Goal: Communication & Community: Participate in discussion

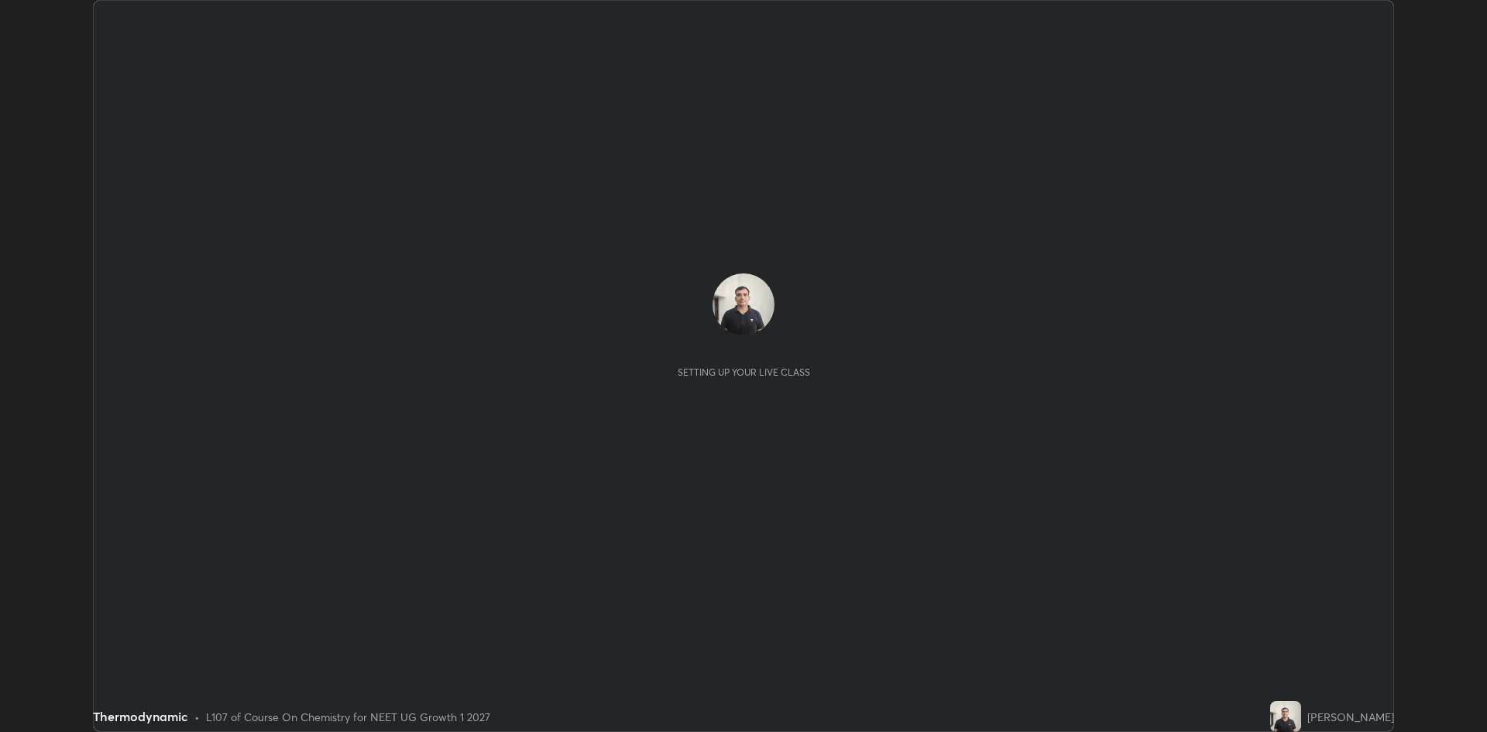
scroll to position [732, 1487]
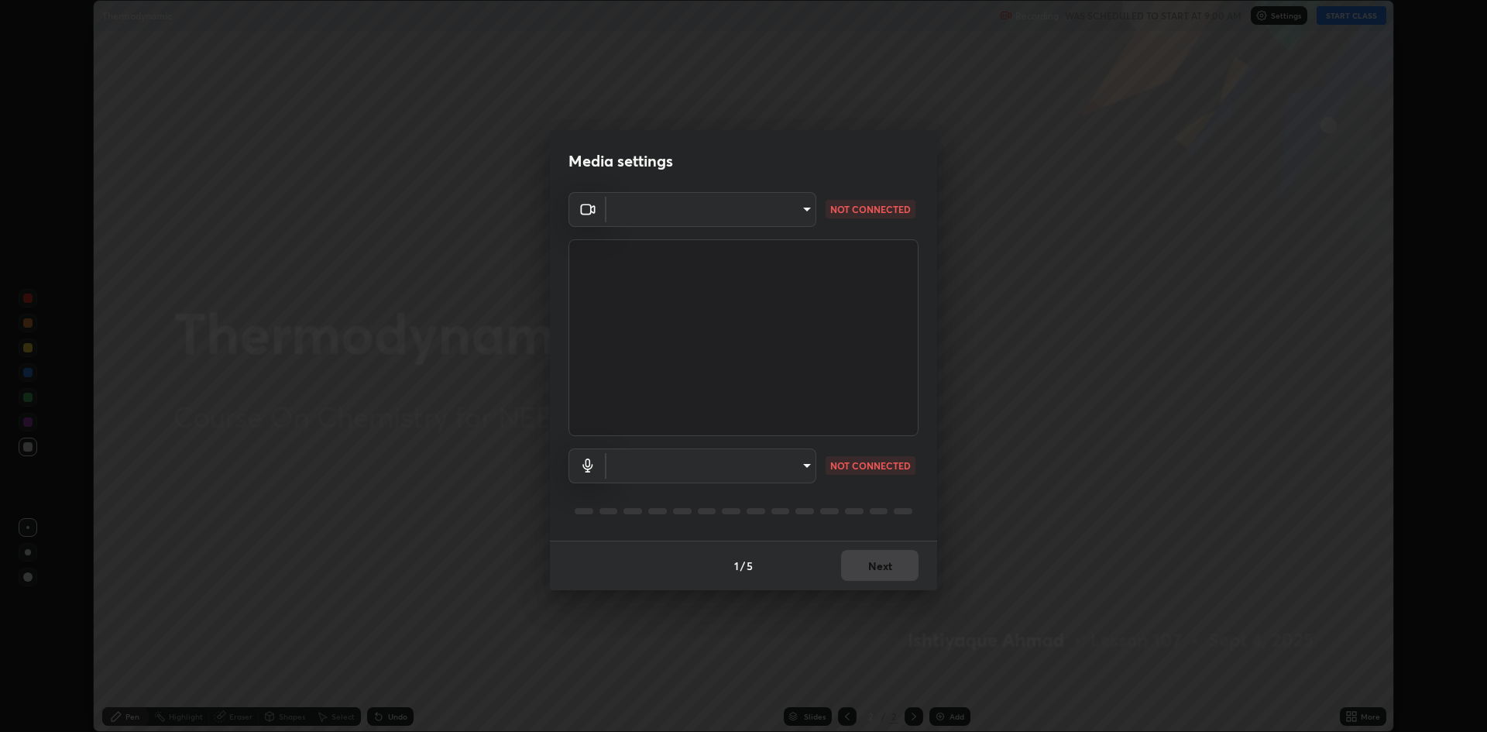
type input "19f5a41891380e342cc2e20ee29c049fd30f447990ccba3fed2dd813324d2085"
click at [805, 470] on body "Erase all Thermodynamic Recording WAS SCHEDULED TO START AT 9:00 AM Settings ST…" at bounding box center [743, 366] width 1487 height 732
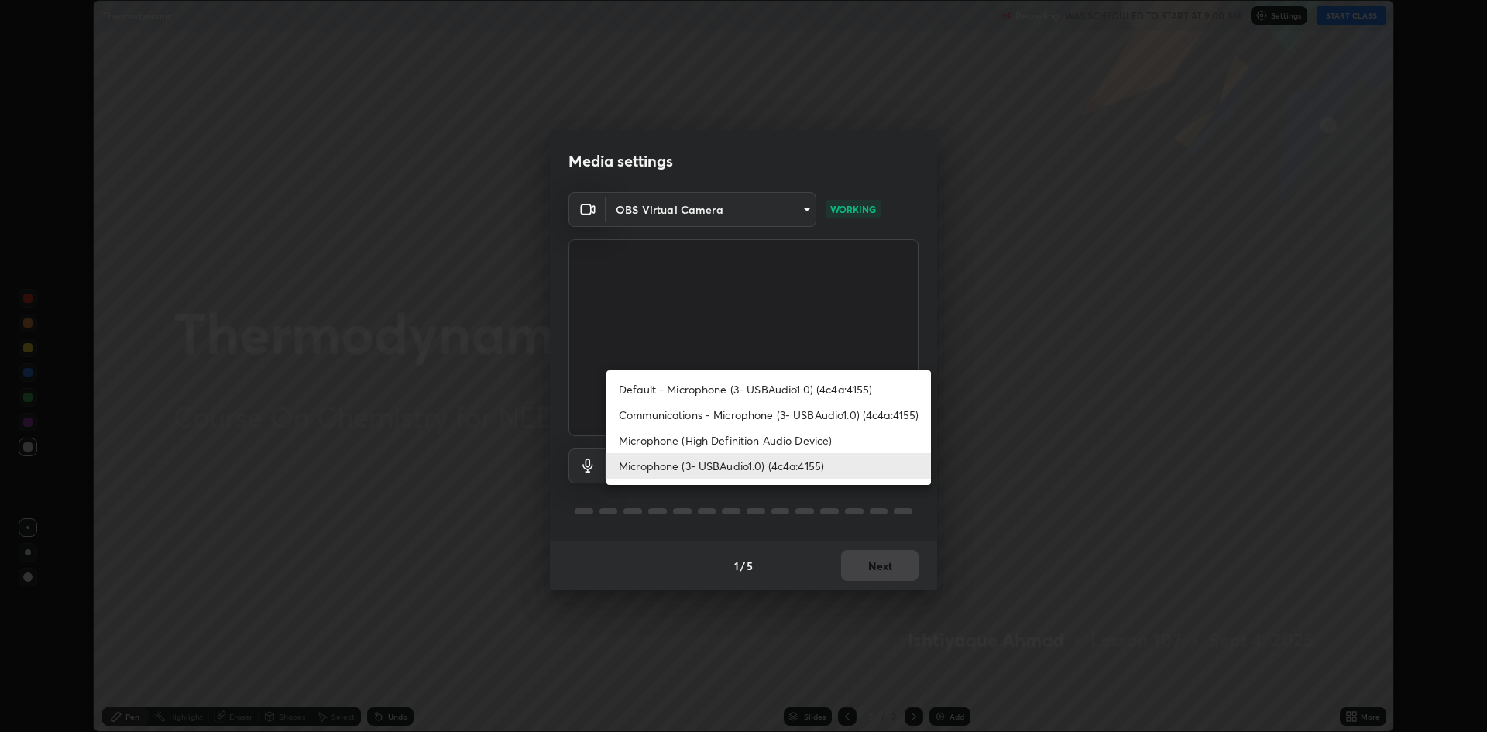
click at [764, 414] on li "Communications - Microphone (3- USBAudio1.0) (4c4a:4155)" at bounding box center [768, 415] width 324 height 26
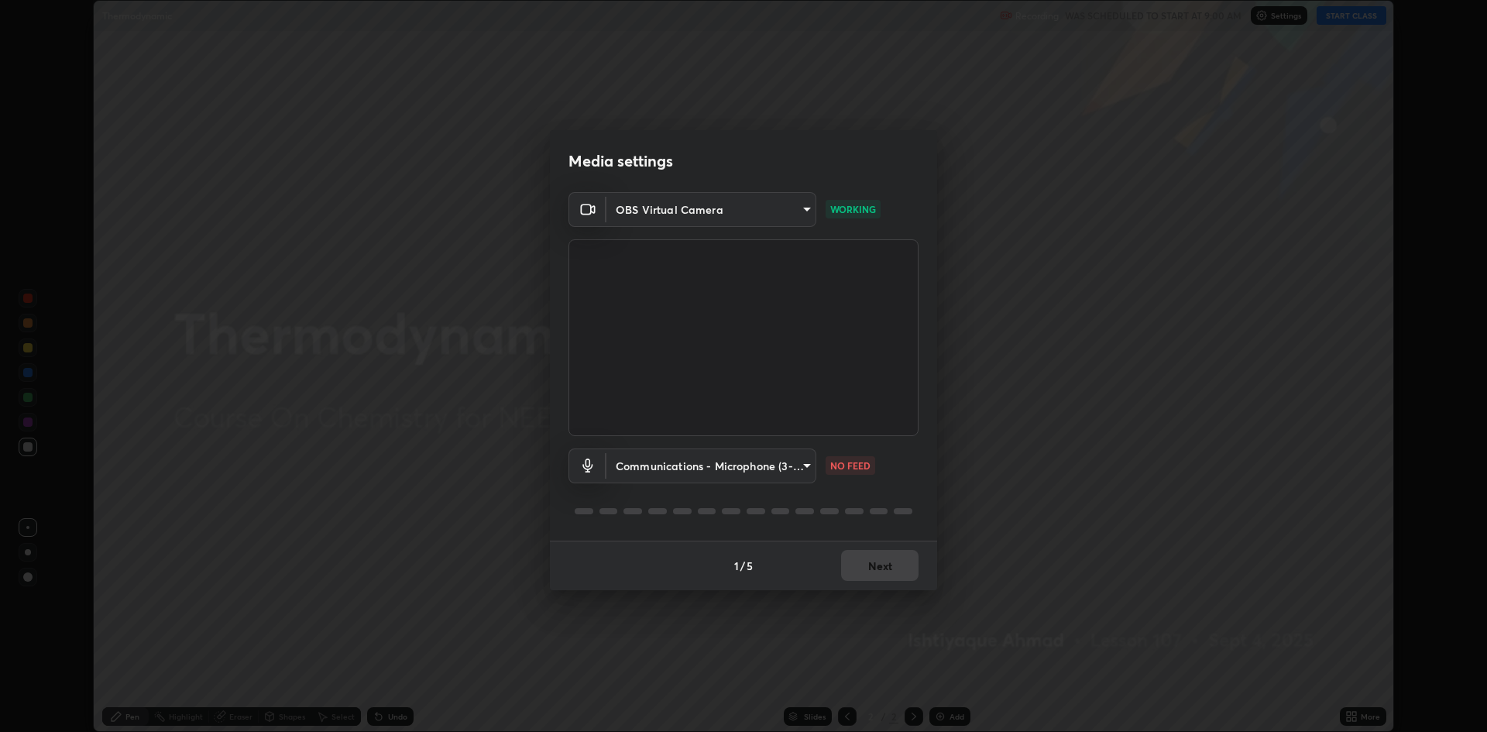
click at [805, 468] on body "Erase all Thermodynamic Recording WAS SCHEDULED TO START AT 9:00 AM Settings ST…" at bounding box center [743, 366] width 1487 height 732
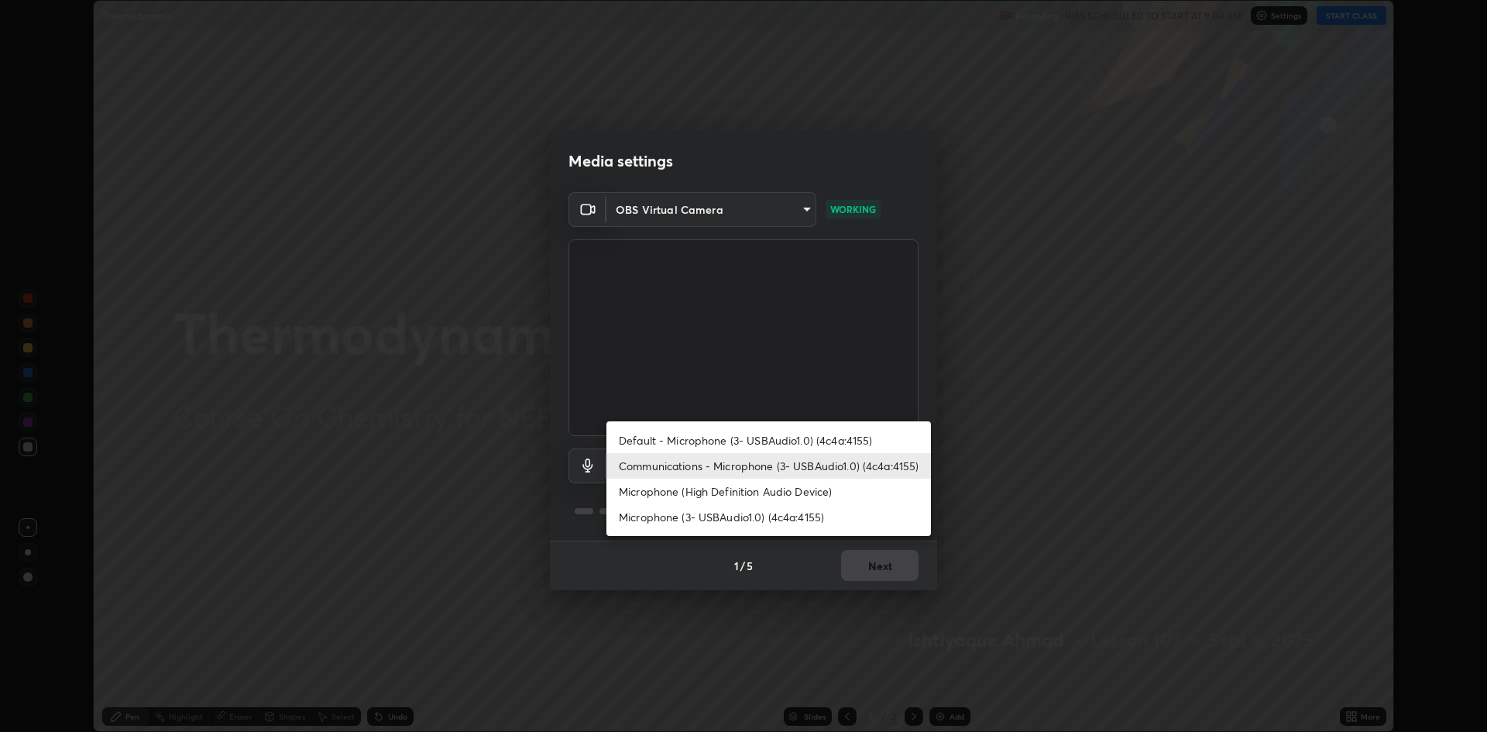
click at [773, 440] on li "Default - Microphone (3- USBAudio1.0) (4c4a:4155)" at bounding box center [768, 440] width 324 height 26
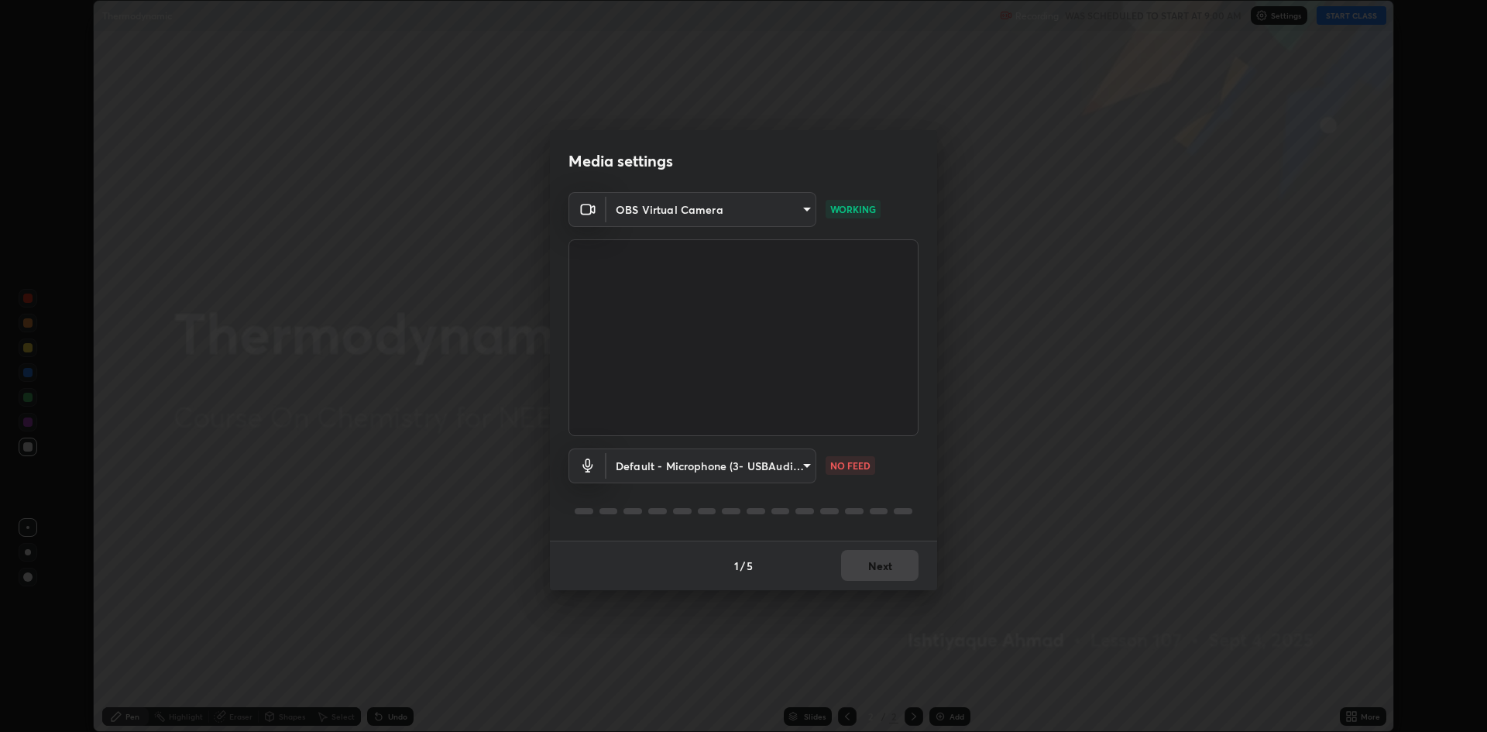
click at [804, 468] on body "Erase all Thermodynamic Recording WAS SCHEDULED TO START AT 9:00 AM Settings ST…" at bounding box center [743, 366] width 1487 height 732
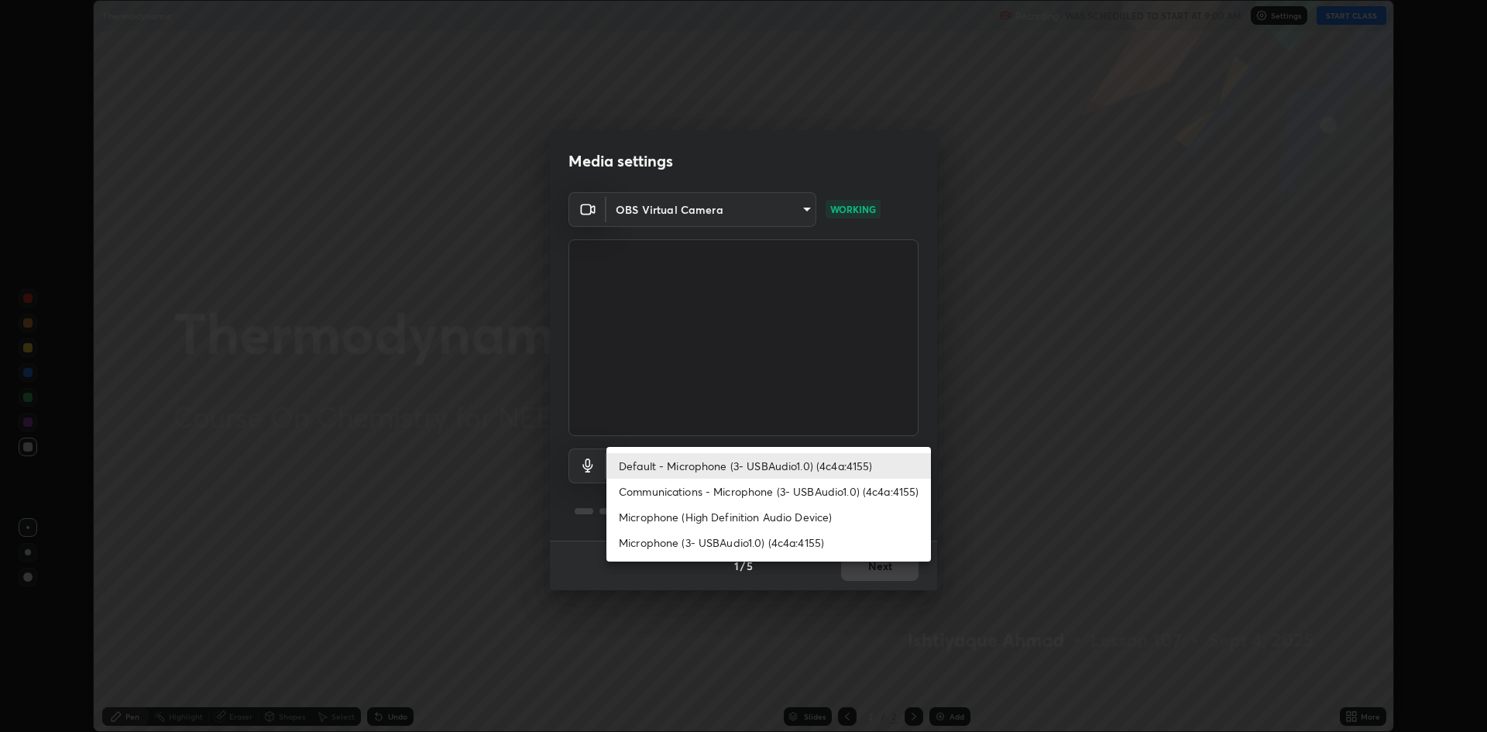
click at [767, 492] on li "Communications - Microphone (3- USBAudio1.0) (4c4a:4155)" at bounding box center [768, 491] width 324 height 26
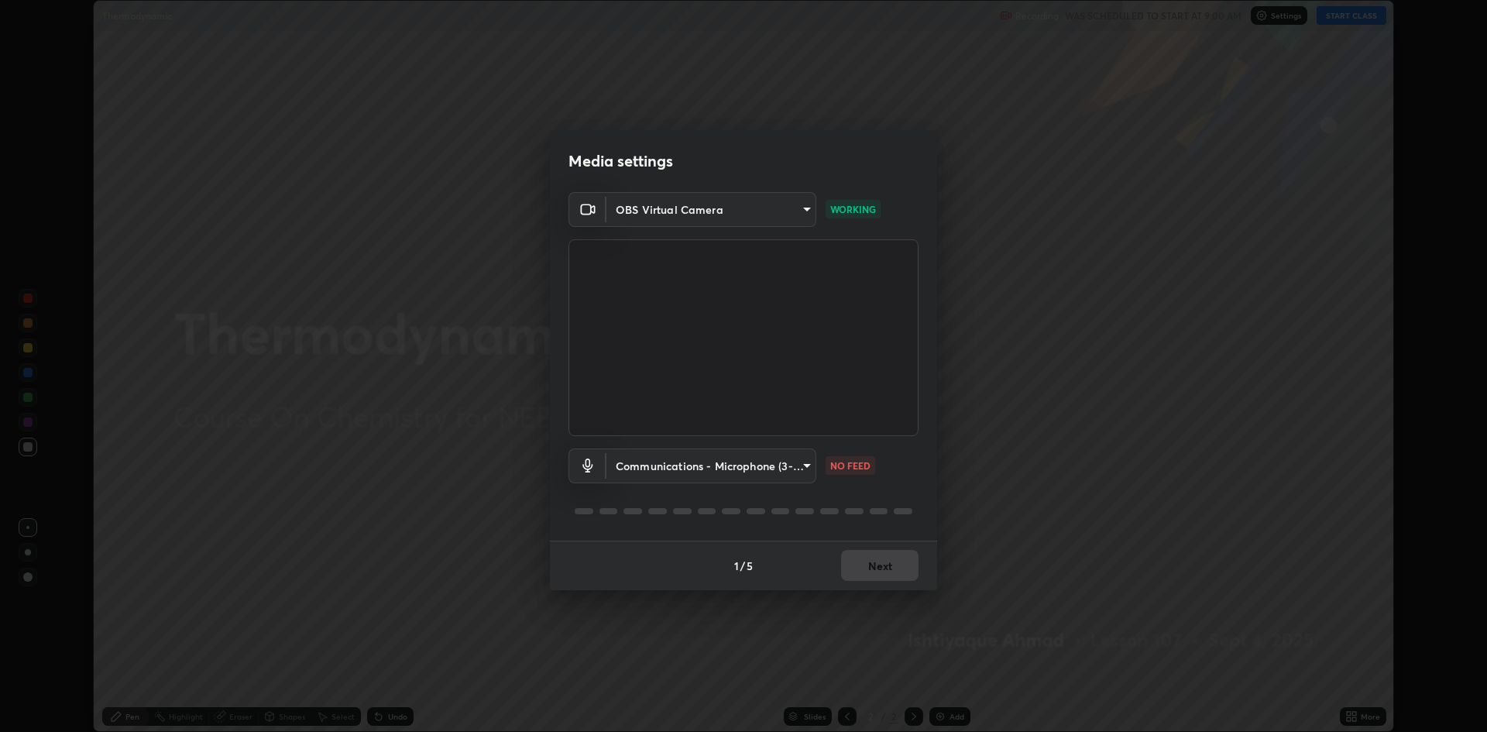
click at [804, 468] on body "Erase all Thermodynamic Recording WAS SCHEDULED TO START AT 9:00 AM Settings ST…" at bounding box center [743, 366] width 1487 height 732
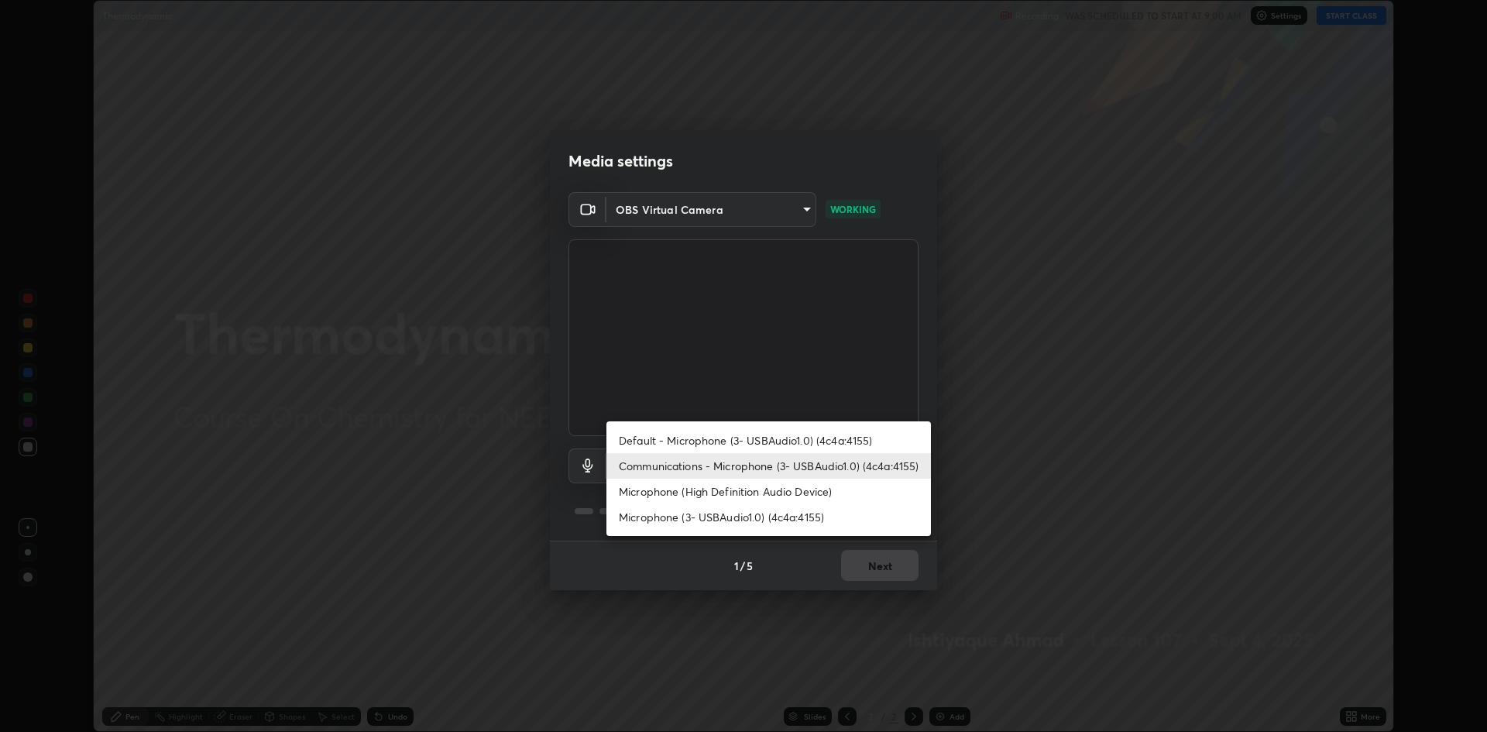
click at [781, 492] on li "Microphone (High Definition Audio Device)" at bounding box center [768, 491] width 324 height 26
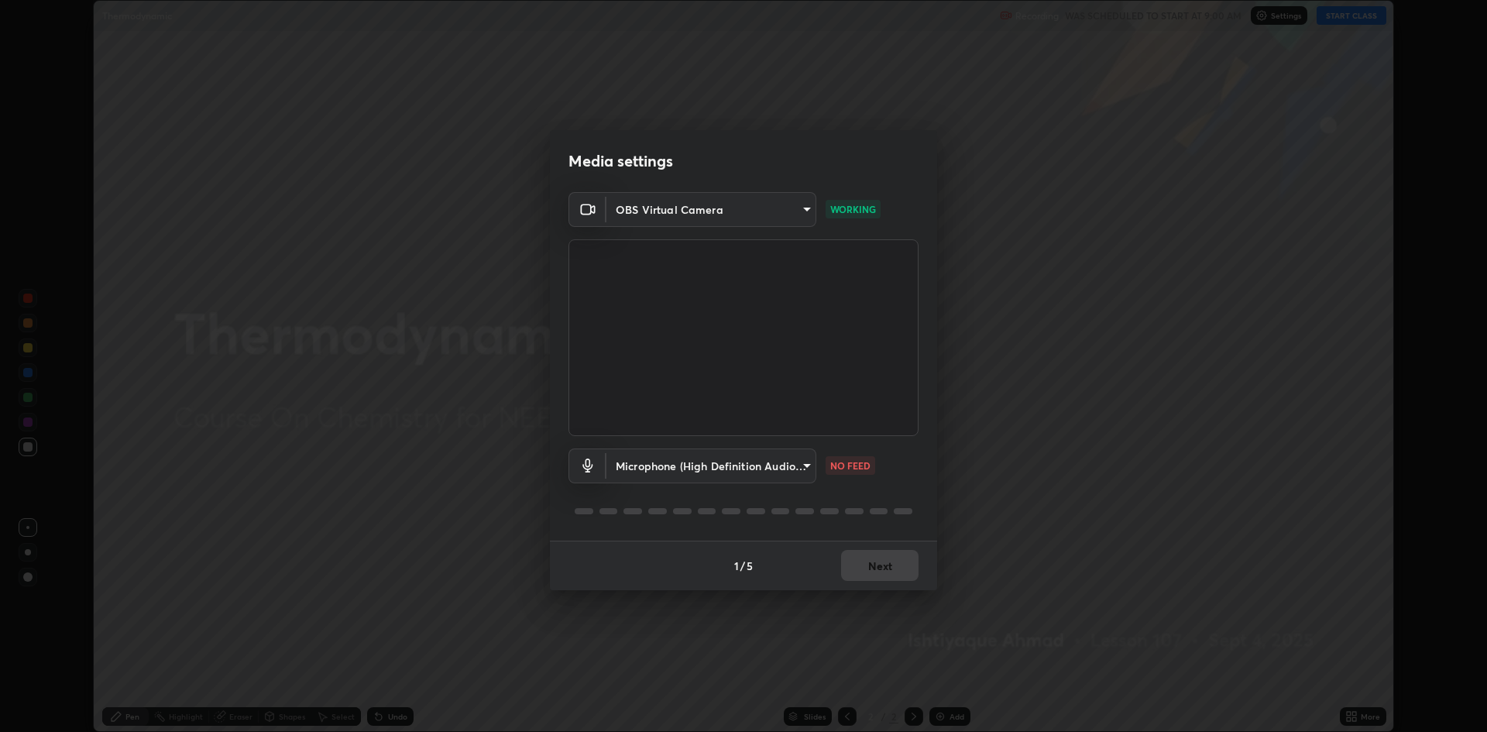
click at [804, 467] on body "Erase all Thermodynamic Recording WAS SCHEDULED TO START AT 9:00 AM Settings ST…" at bounding box center [743, 366] width 1487 height 732
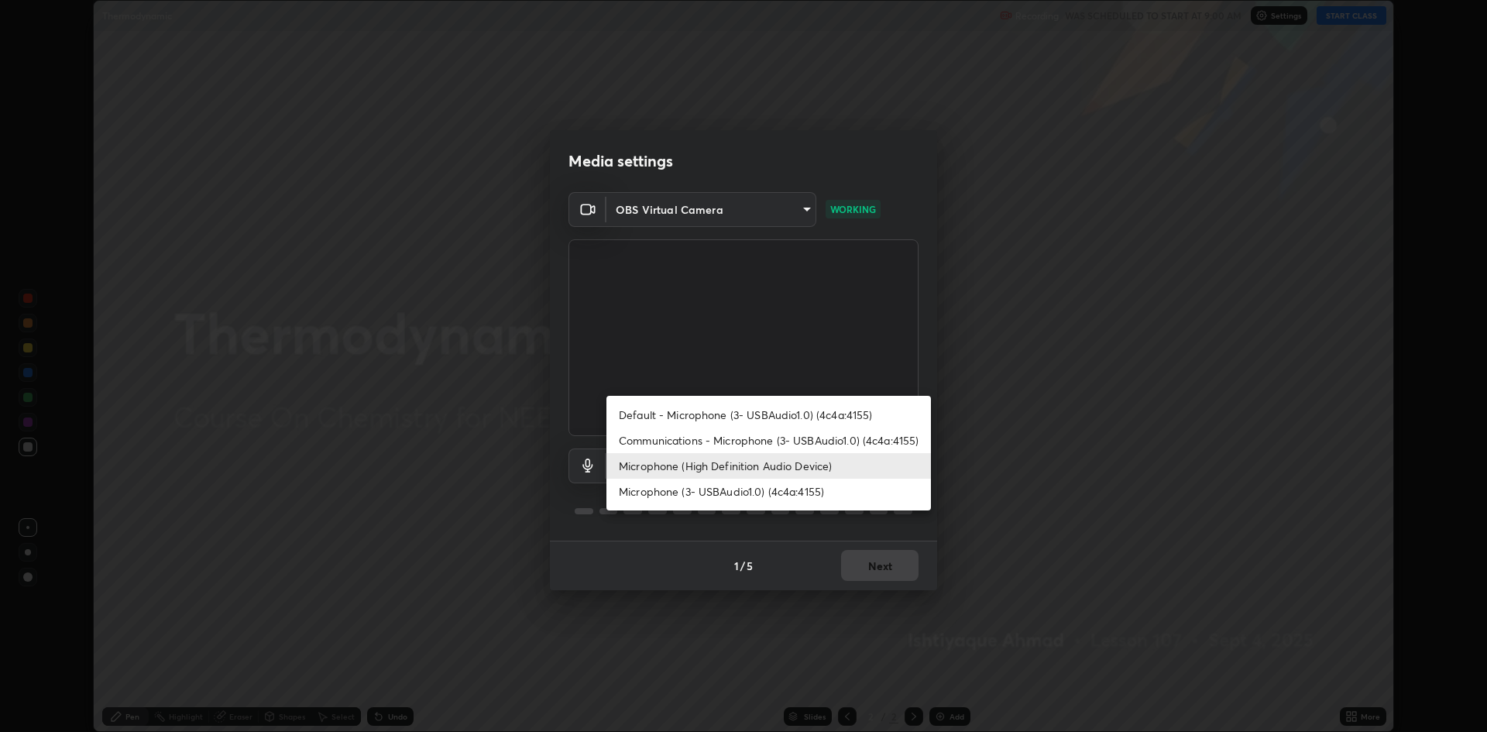
click at [776, 657] on div at bounding box center [743, 366] width 1487 height 732
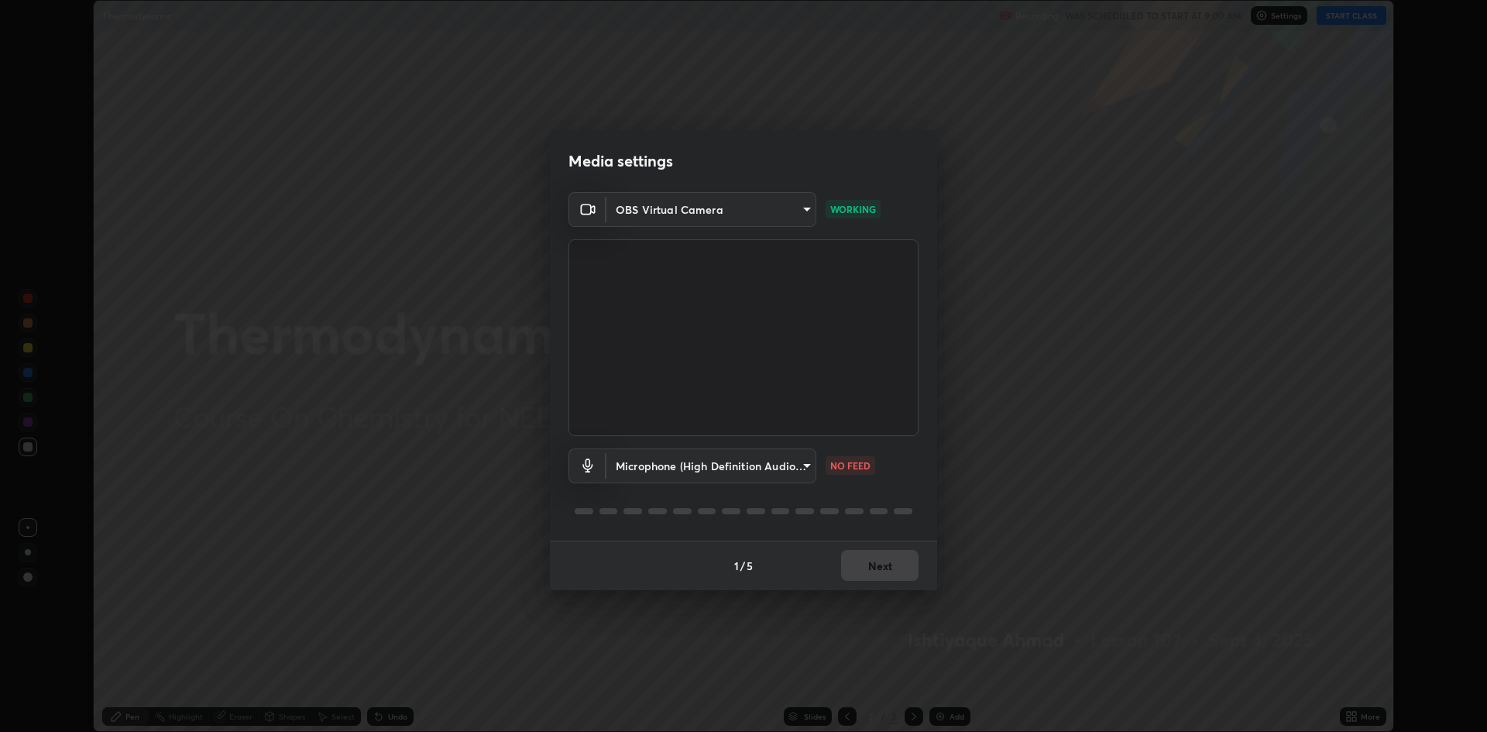
click at [677, 466] on body "Erase all Thermodynamic Recording WAS SCHEDULED TO START AT 9:00 AM Settings ST…" at bounding box center [743, 366] width 1487 height 732
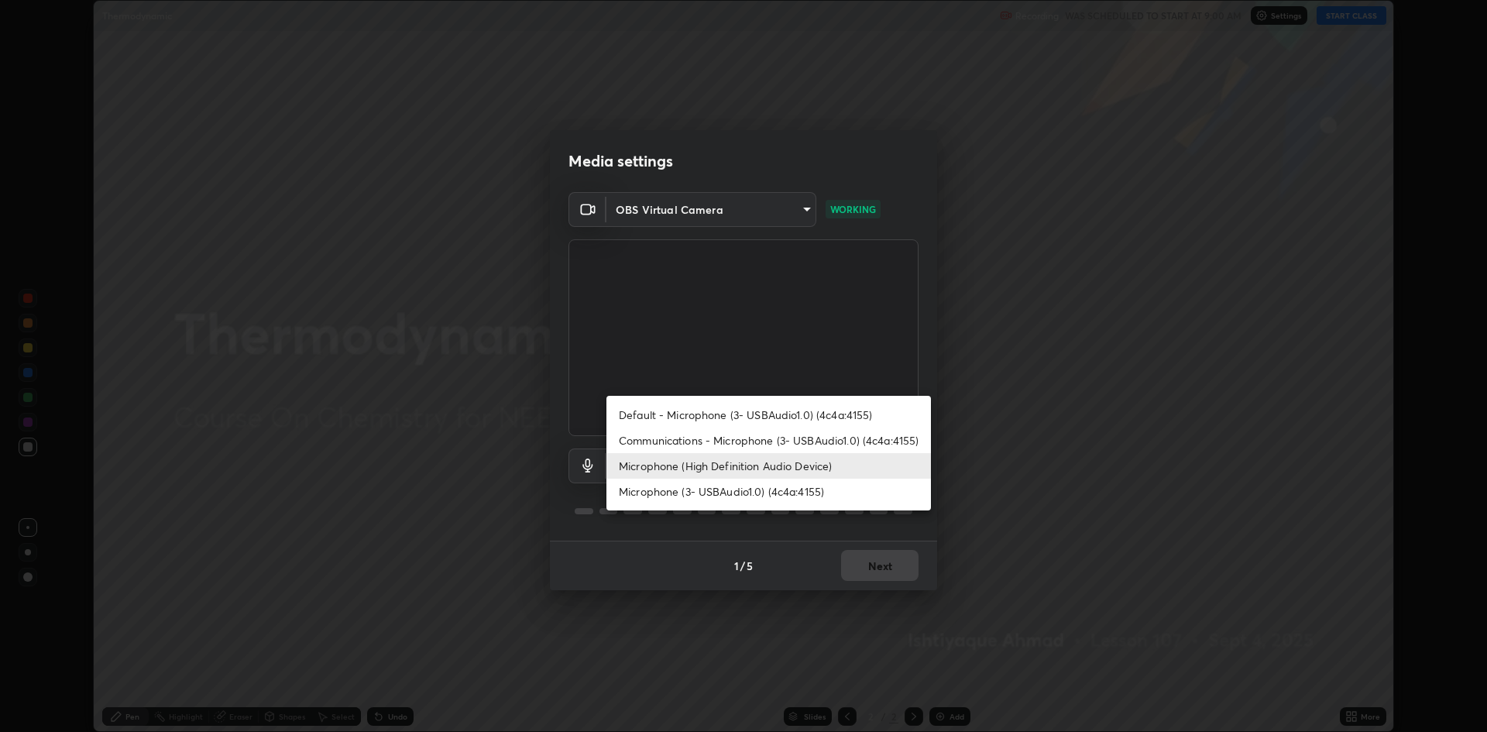
click at [700, 491] on li "Microphone (3- USBAudio1.0) (4c4a:4155)" at bounding box center [768, 491] width 324 height 26
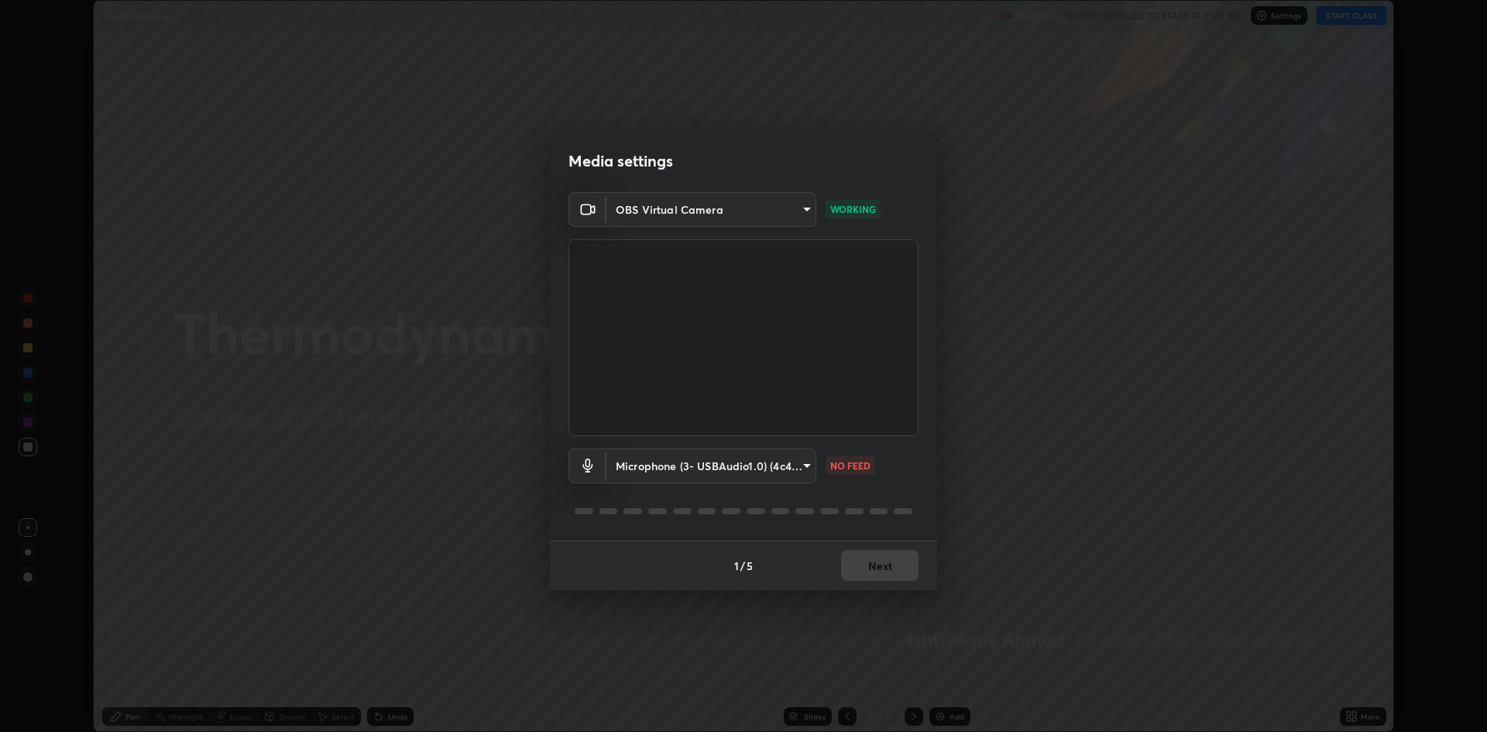
type input "5fecd447452baf74af4217e416d296194da7a2d64bc83f18390117129e3eb0fe"
click at [882, 570] on button "Next" at bounding box center [879, 565] width 77 height 31
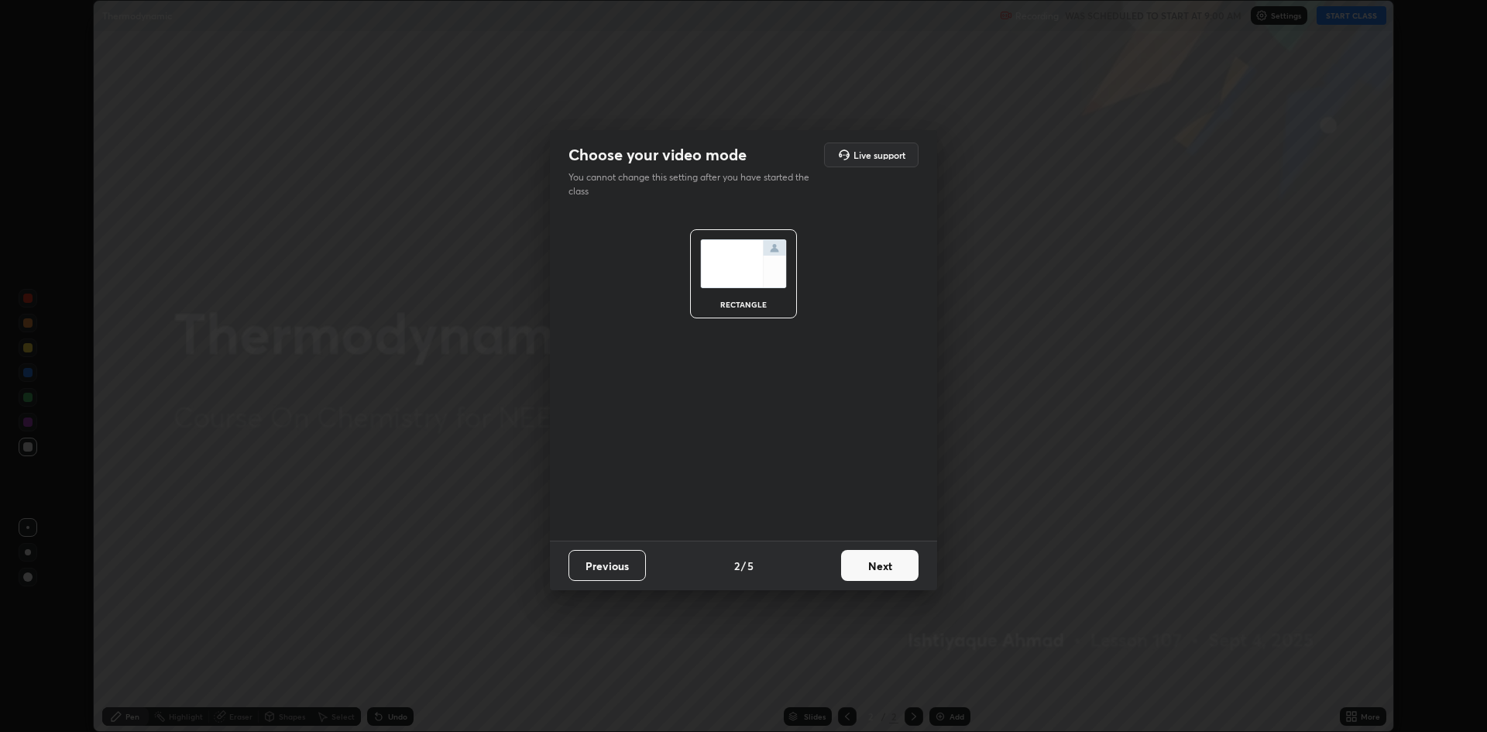
click at [874, 572] on button "Next" at bounding box center [879, 565] width 77 height 31
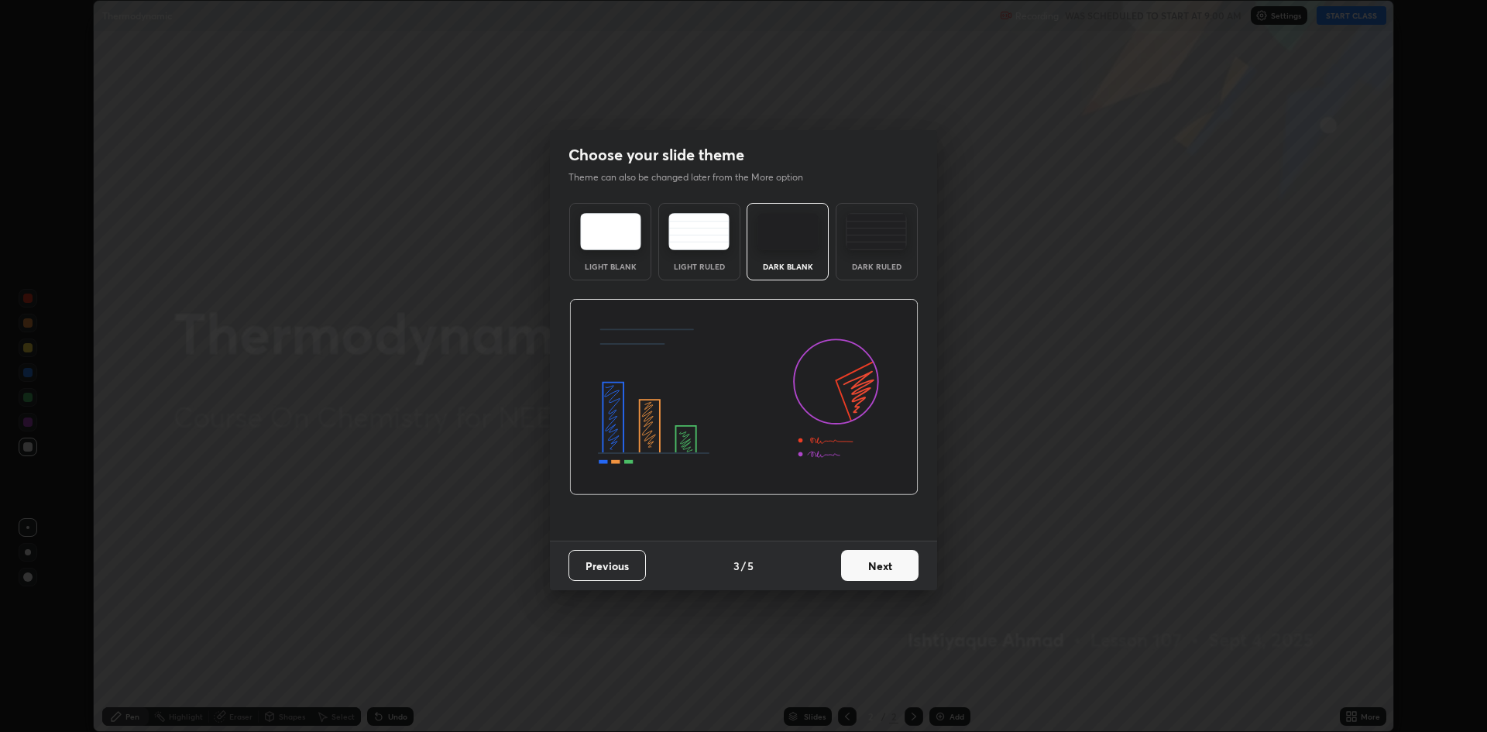
click at [876, 568] on button "Next" at bounding box center [879, 565] width 77 height 31
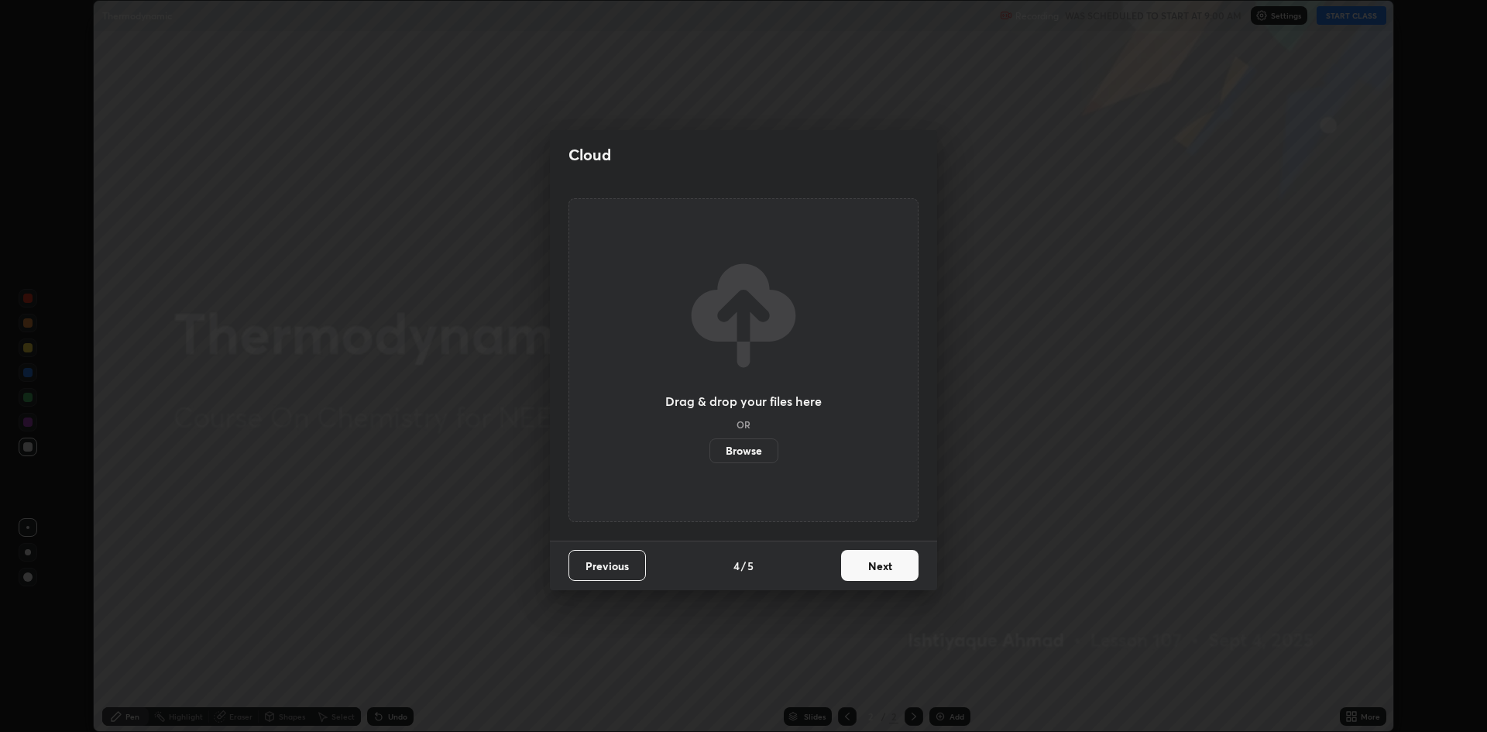
click at [860, 562] on button "Next" at bounding box center [879, 565] width 77 height 31
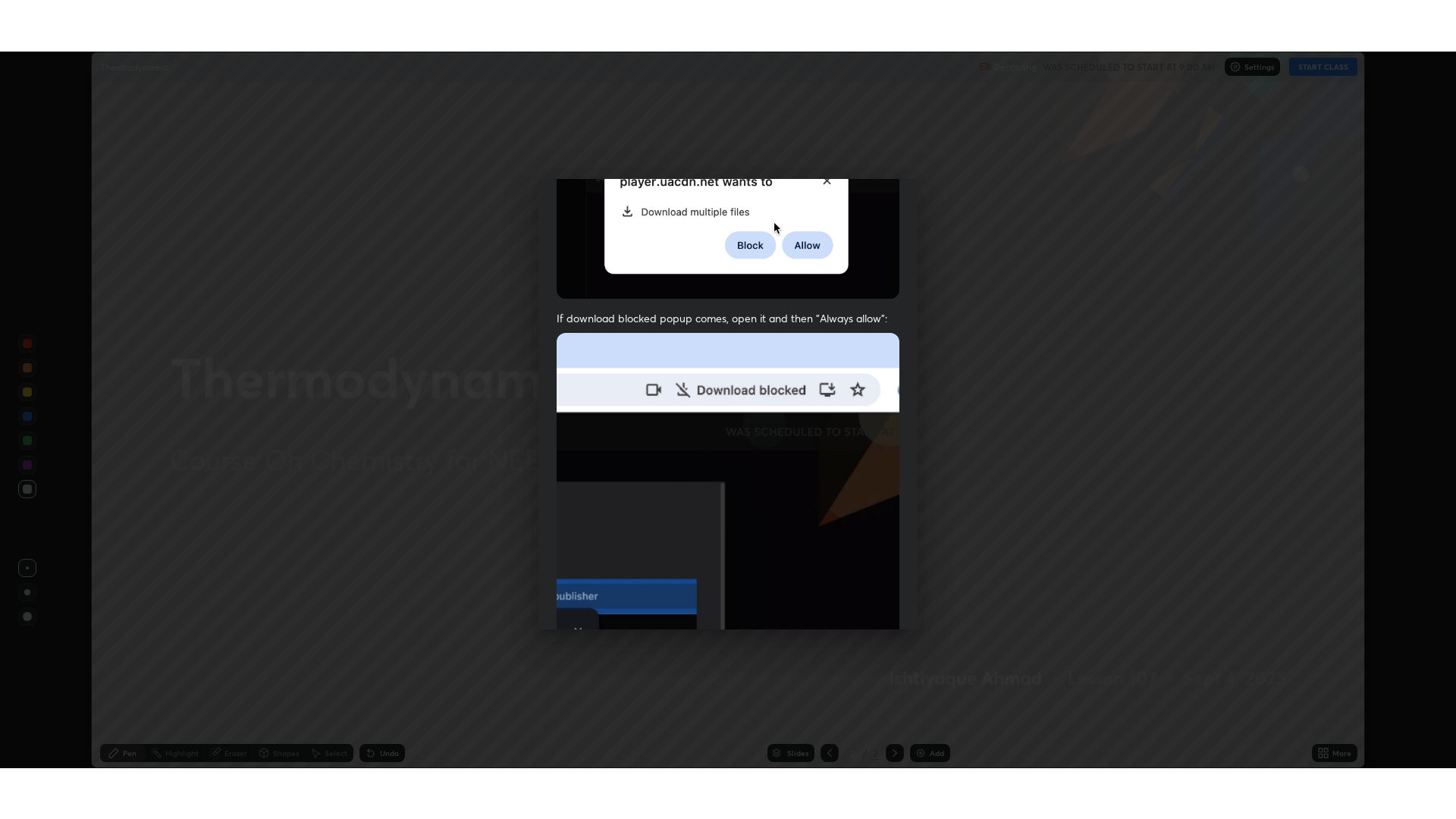
scroll to position [308, 0]
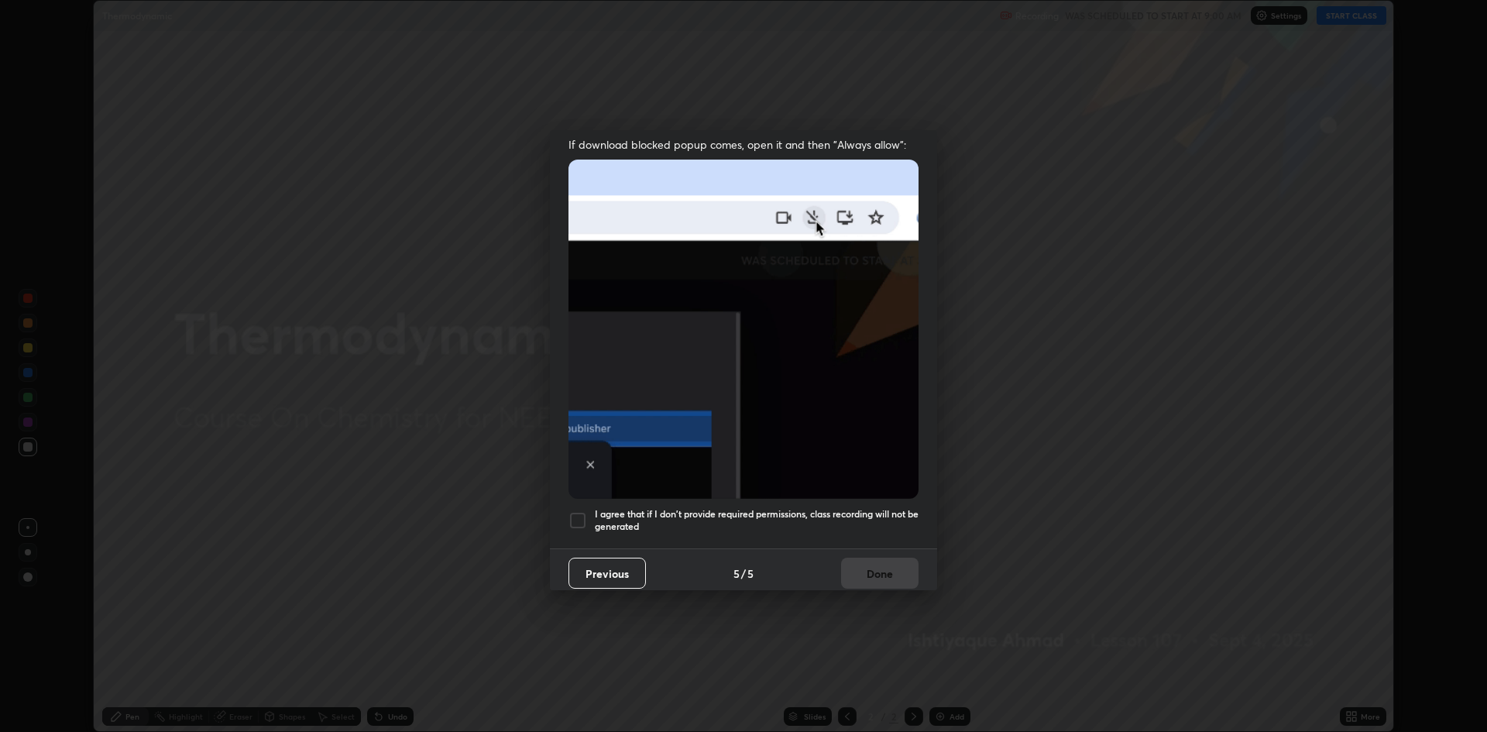
click at [575, 517] on div at bounding box center [577, 520] width 19 height 19
click at [867, 561] on button "Done" at bounding box center [879, 572] width 77 height 31
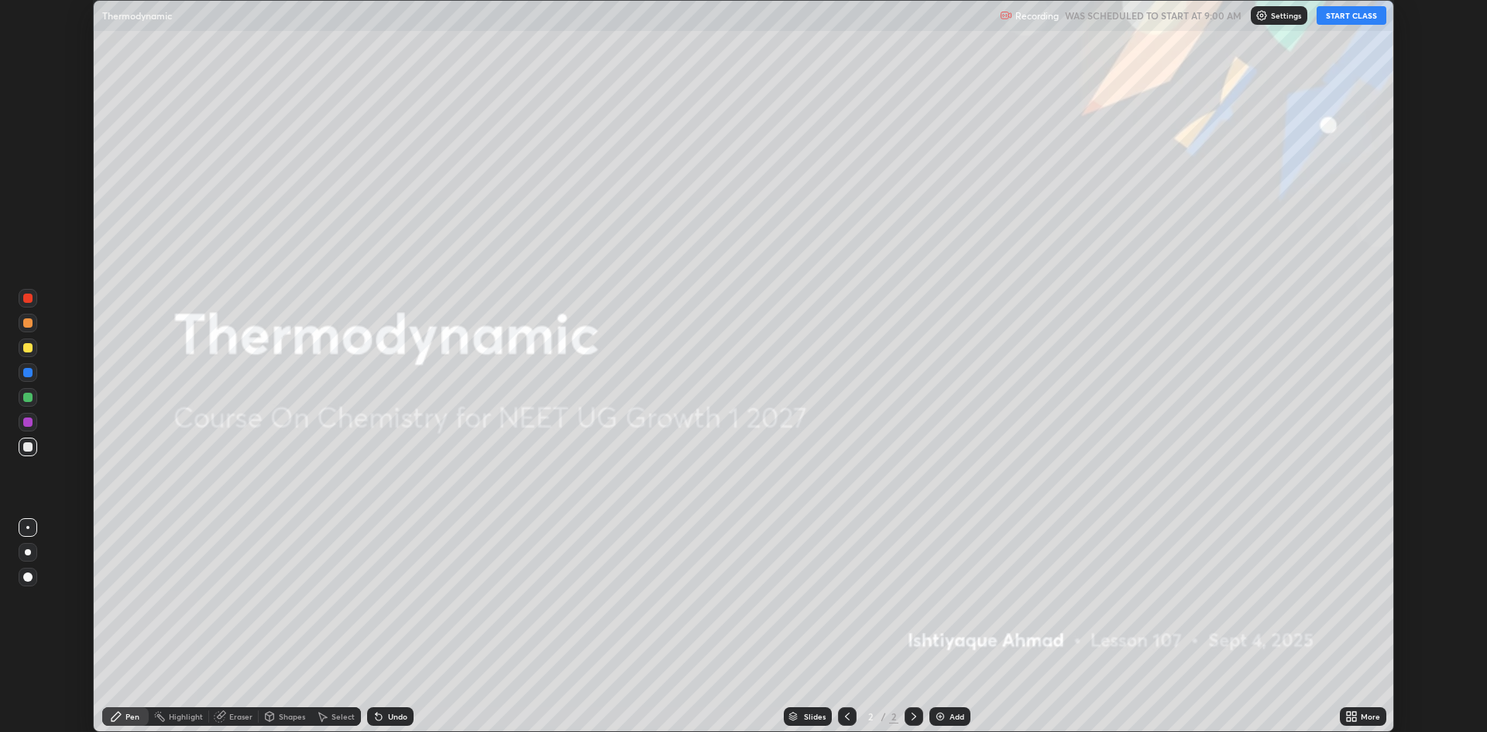
click at [1352, 14] on button "START CLASS" at bounding box center [1351, 15] width 70 height 19
click at [953, 719] on div "Add" at bounding box center [956, 716] width 15 height 8
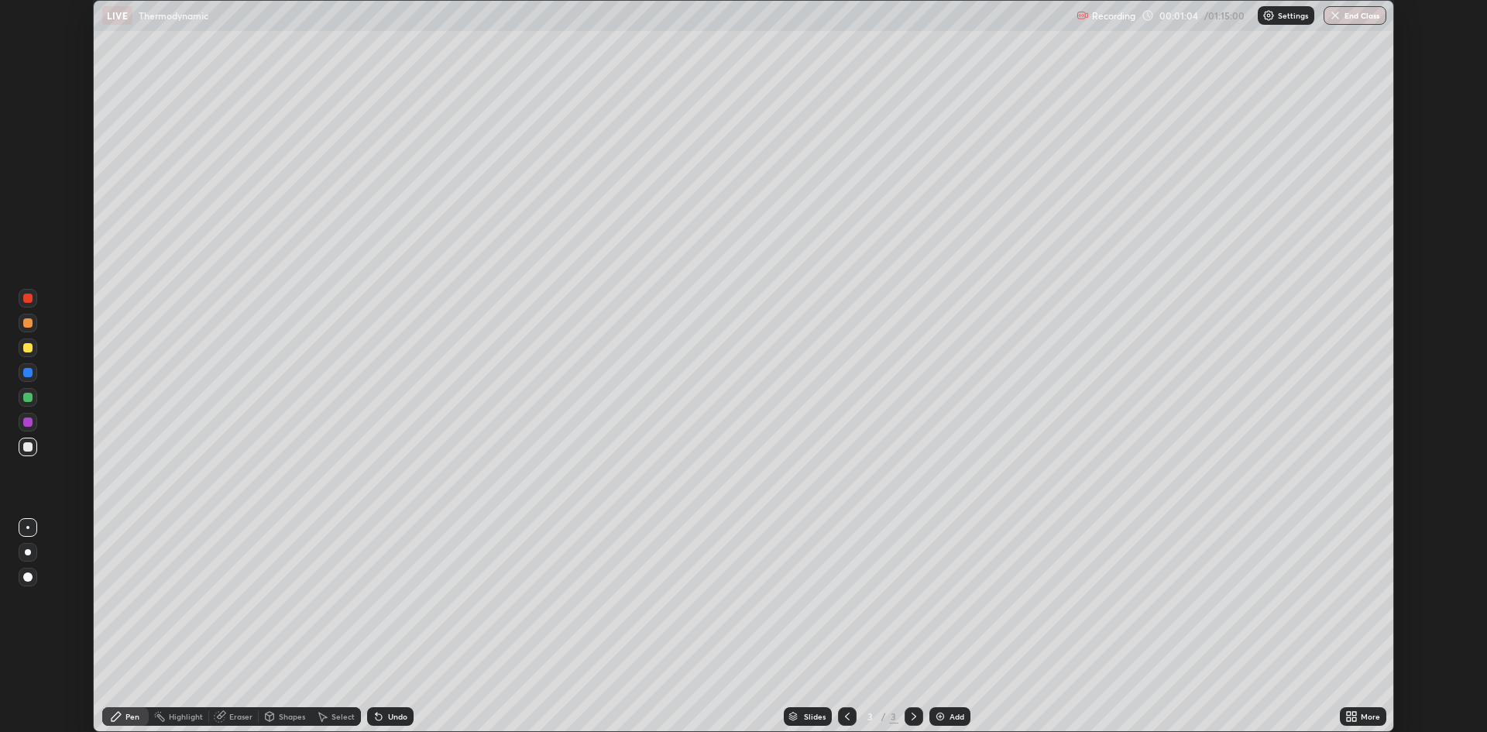
click at [940, 723] on div "Add" at bounding box center [949, 716] width 41 height 19
click at [1347, 712] on icon at bounding box center [1348, 714] width 4 height 4
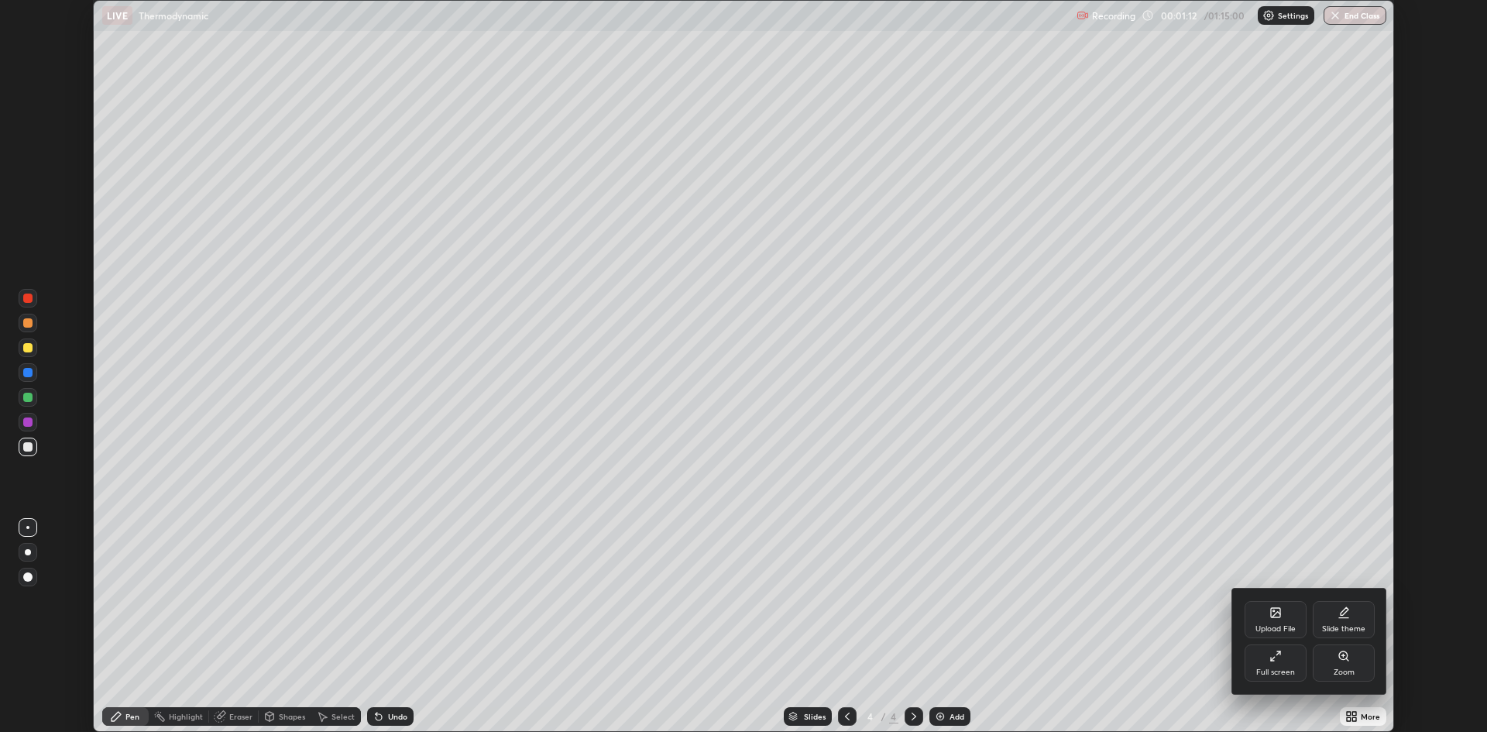
click at [1283, 662] on div "Full screen" at bounding box center [1275, 662] width 62 height 37
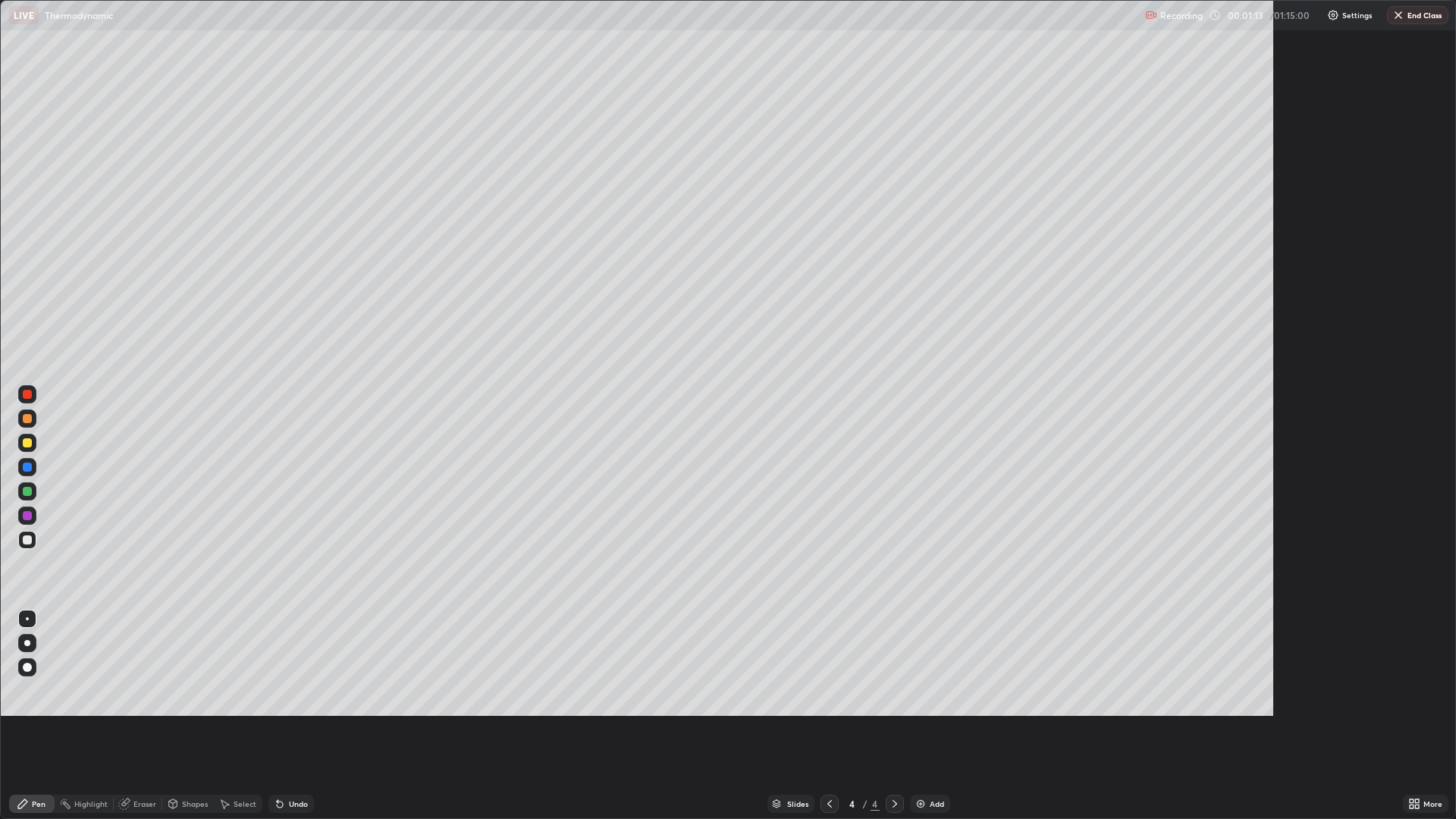
scroll to position [819, 1456]
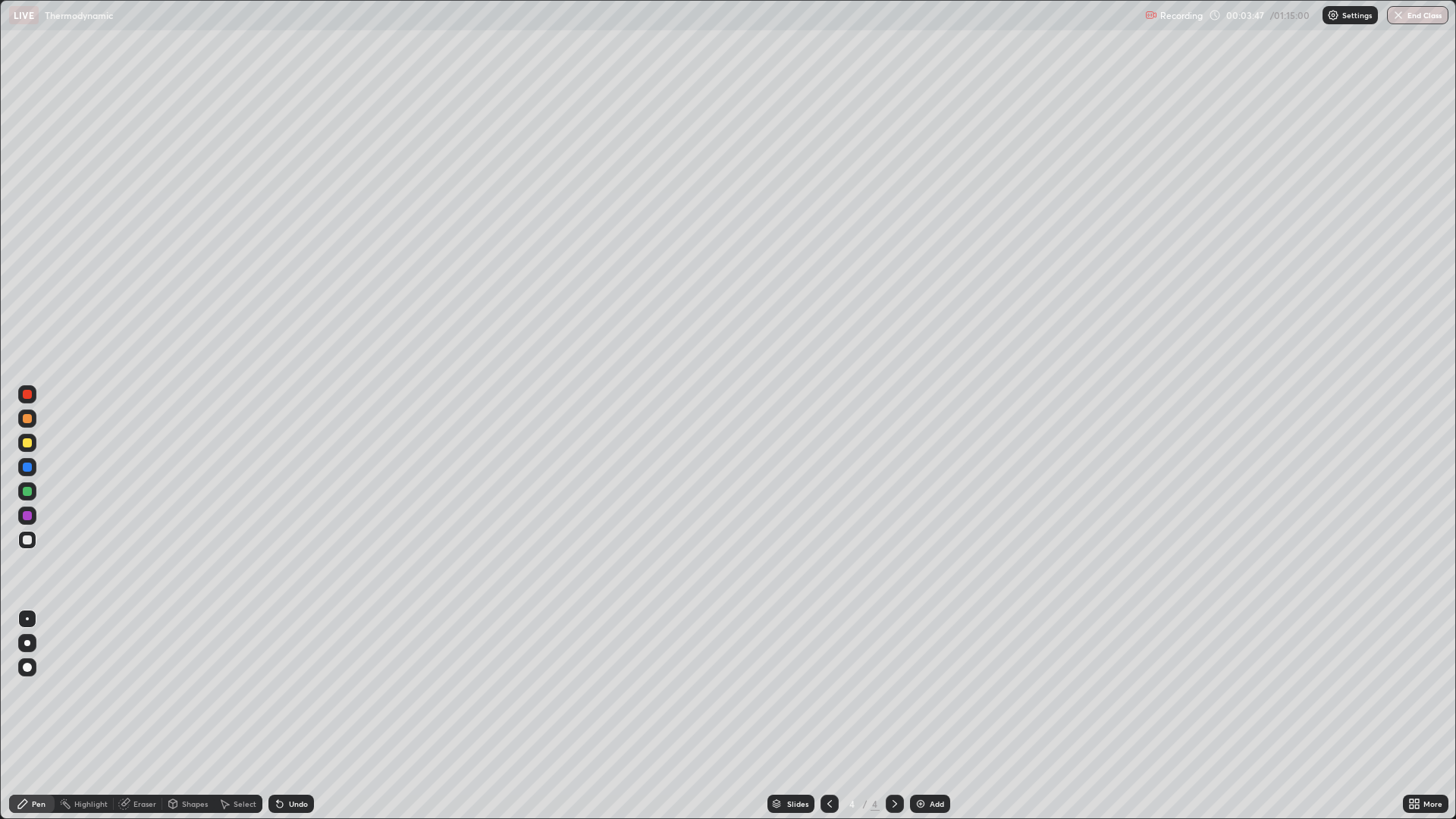
click at [40, 716] on div "Pen" at bounding box center [31, 803] width 45 height 19
click at [28, 443] on div at bounding box center [26, 443] width 9 height 9
click at [24, 445] on div at bounding box center [26, 443] width 9 height 9
click at [28, 491] on div at bounding box center [26, 491] width 9 height 9
click at [25, 442] on div at bounding box center [26, 443] width 9 height 9
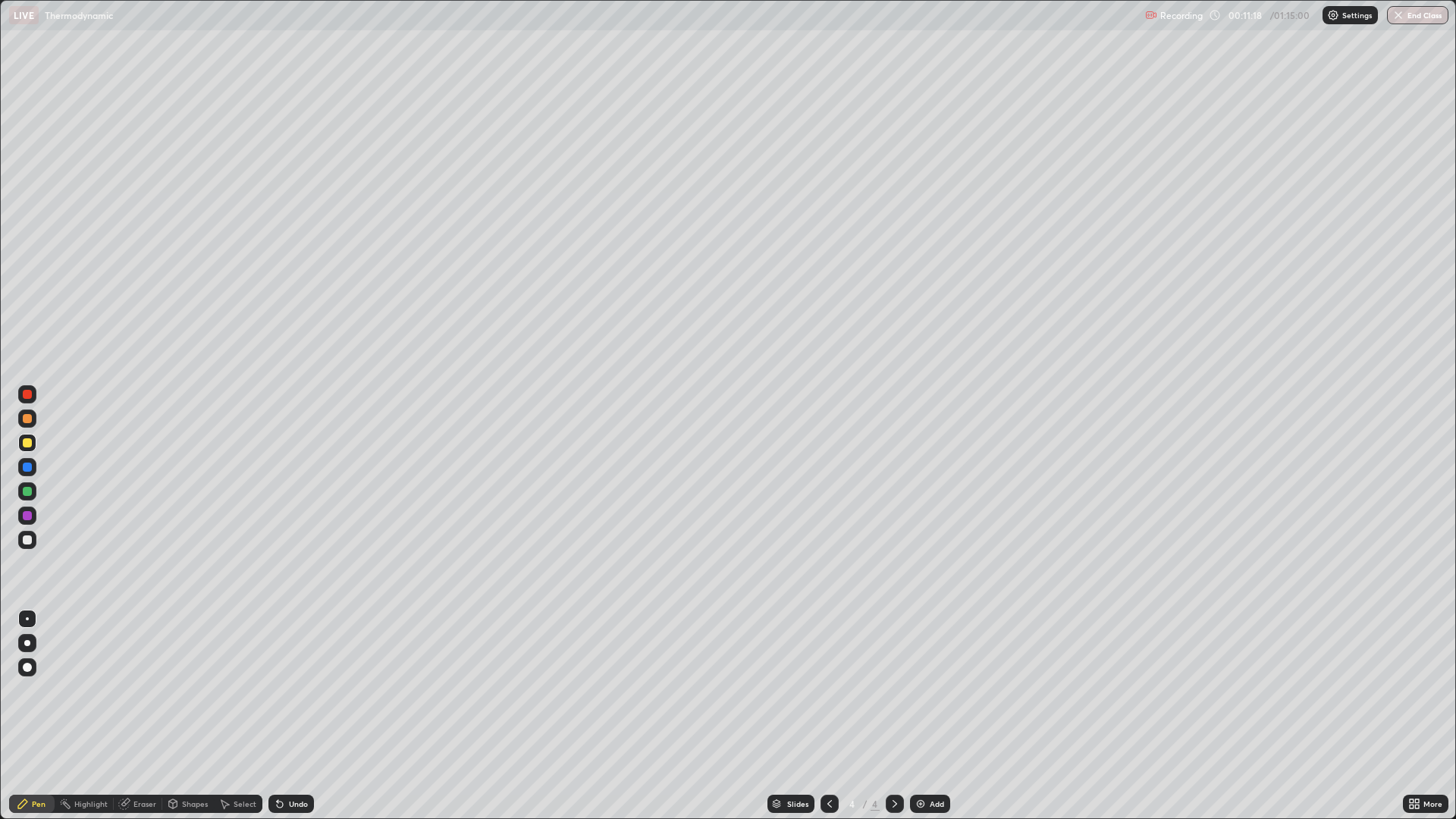
click at [31, 536] on div at bounding box center [27, 540] width 19 height 19
click at [927, 716] on div "Add" at bounding box center [929, 803] width 40 height 19
click at [917, 716] on img at bounding box center [920, 804] width 12 height 12
click at [32, 492] on div at bounding box center [27, 491] width 19 height 19
click at [42, 716] on div "Pen" at bounding box center [39, 804] width 14 height 8
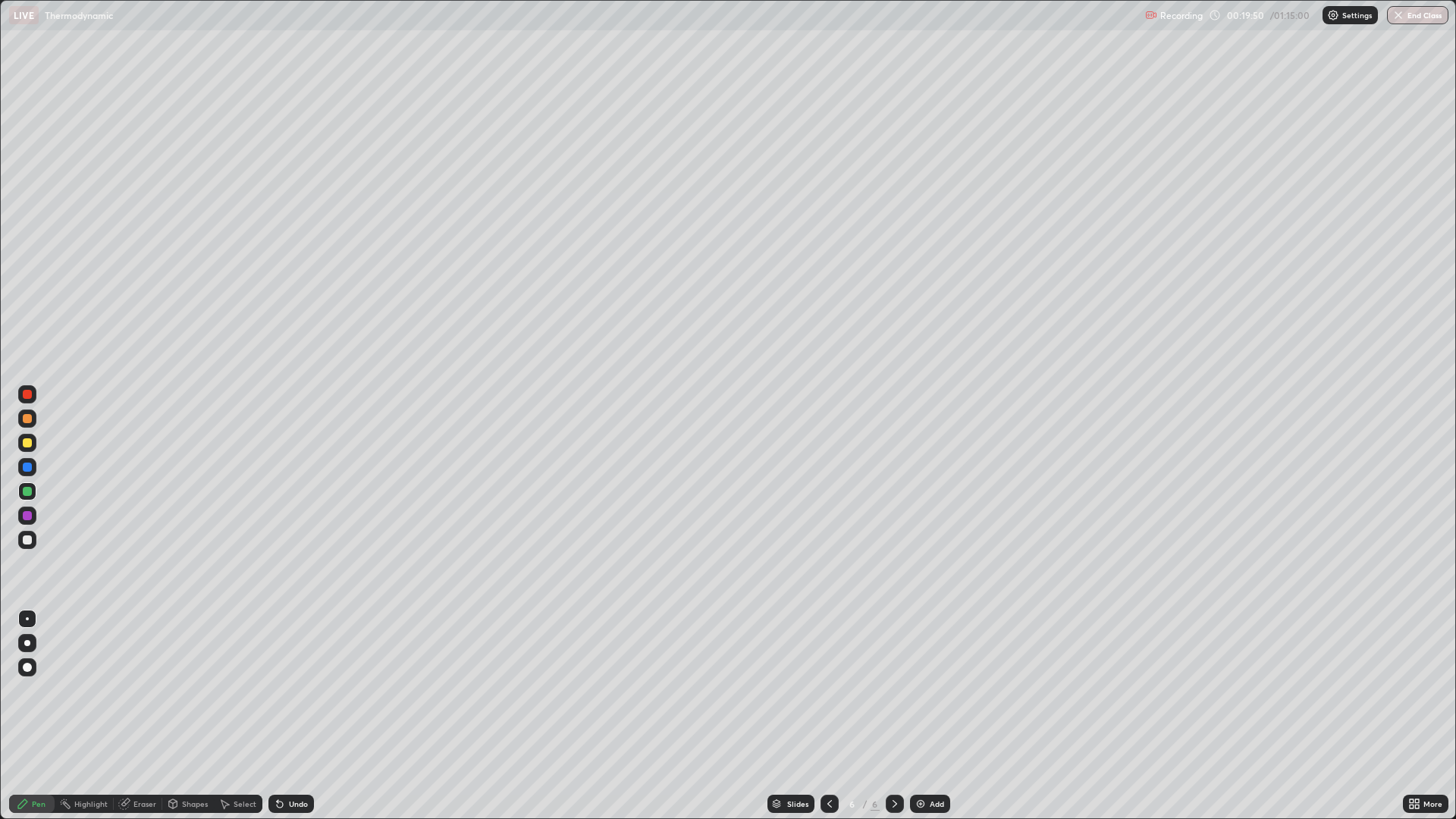
click at [24, 445] on div at bounding box center [26, 443] width 9 height 9
click at [932, 716] on div "Add" at bounding box center [936, 804] width 15 height 8
click at [22, 490] on div at bounding box center [27, 491] width 19 height 19
click at [25, 445] on div at bounding box center [26, 443] width 9 height 9
click at [25, 540] on div at bounding box center [26, 540] width 9 height 9
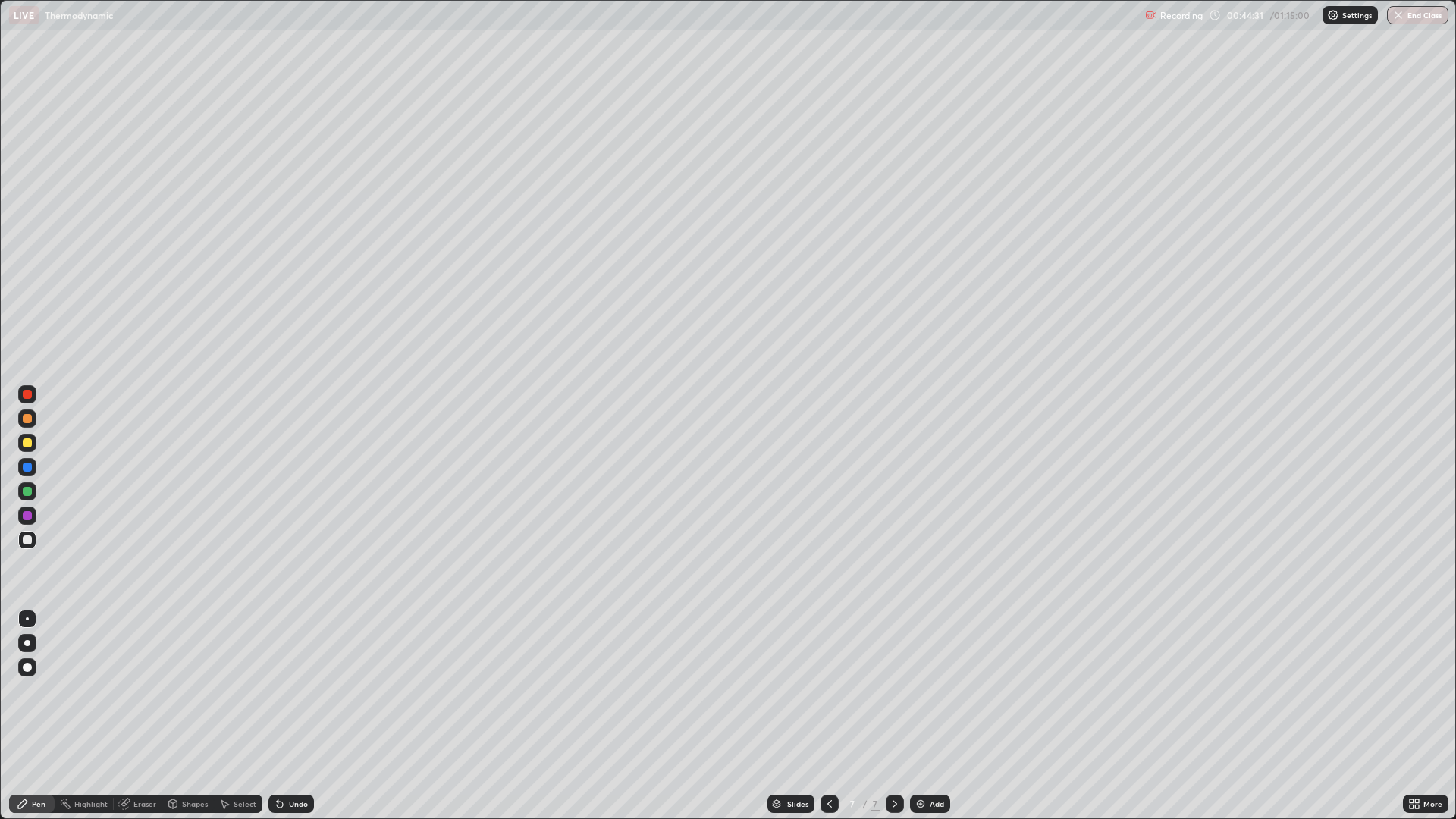
click at [33, 446] on div at bounding box center [27, 443] width 19 height 19
click at [150, 716] on div "Eraser" at bounding box center [144, 804] width 23 height 8
click at [45, 716] on div "Pen" at bounding box center [39, 804] width 14 height 8
click at [932, 716] on div "Add" at bounding box center [936, 804] width 15 height 8
click at [34, 541] on div at bounding box center [27, 540] width 19 height 19
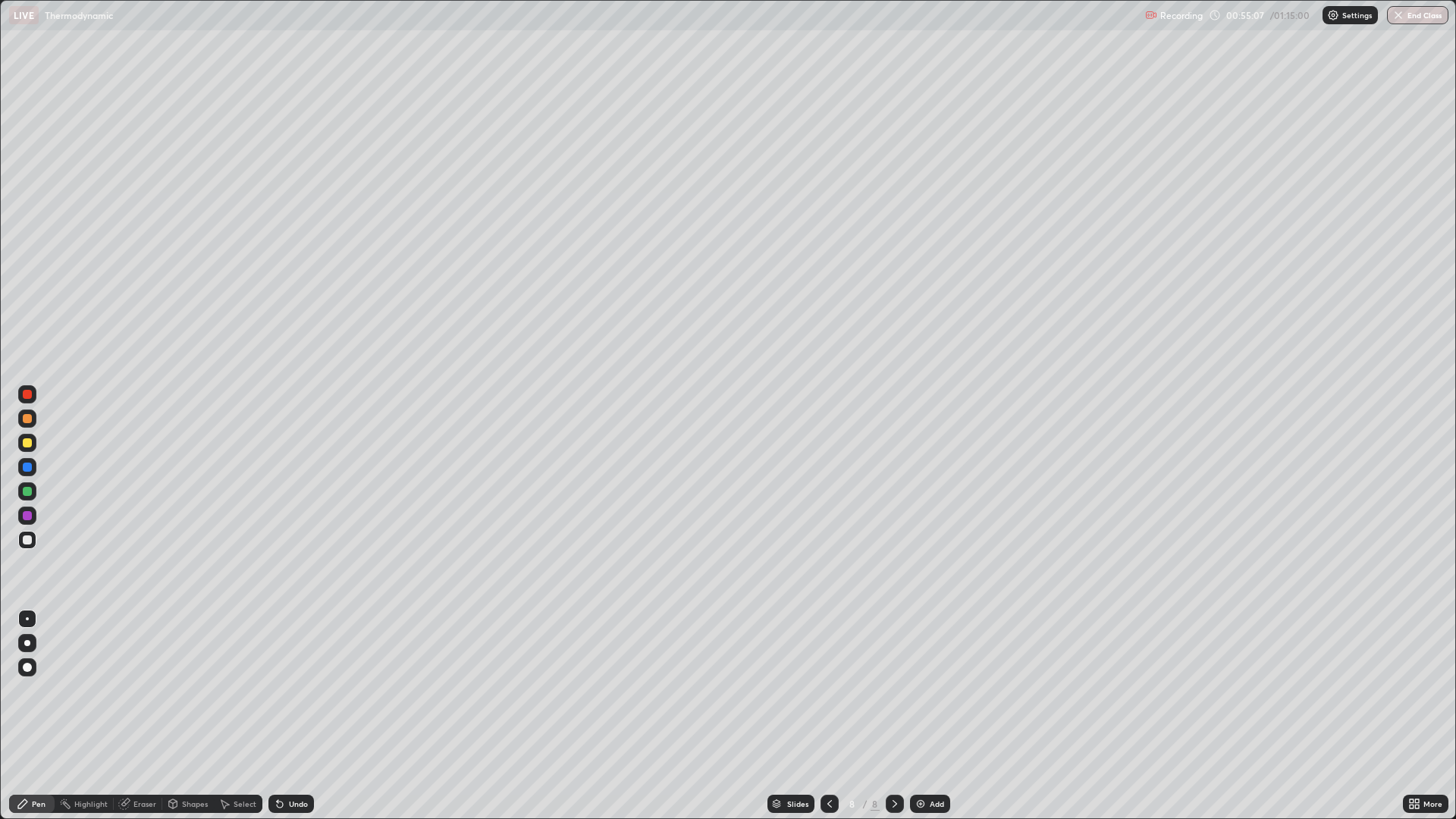
click at [142, 716] on div "Eraser" at bounding box center [144, 804] width 23 height 8
click at [25, 716] on icon at bounding box center [27, 728] width 12 height 12
click at [45, 716] on div "Pen" at bounding box center [31, 803] width 45 height 19
click at [31, 442] on div at bounding box center [26, 443] width 9 height 9
click at [927, 716] on div "Add" at bounding box center [929, 803] width 40 height 19
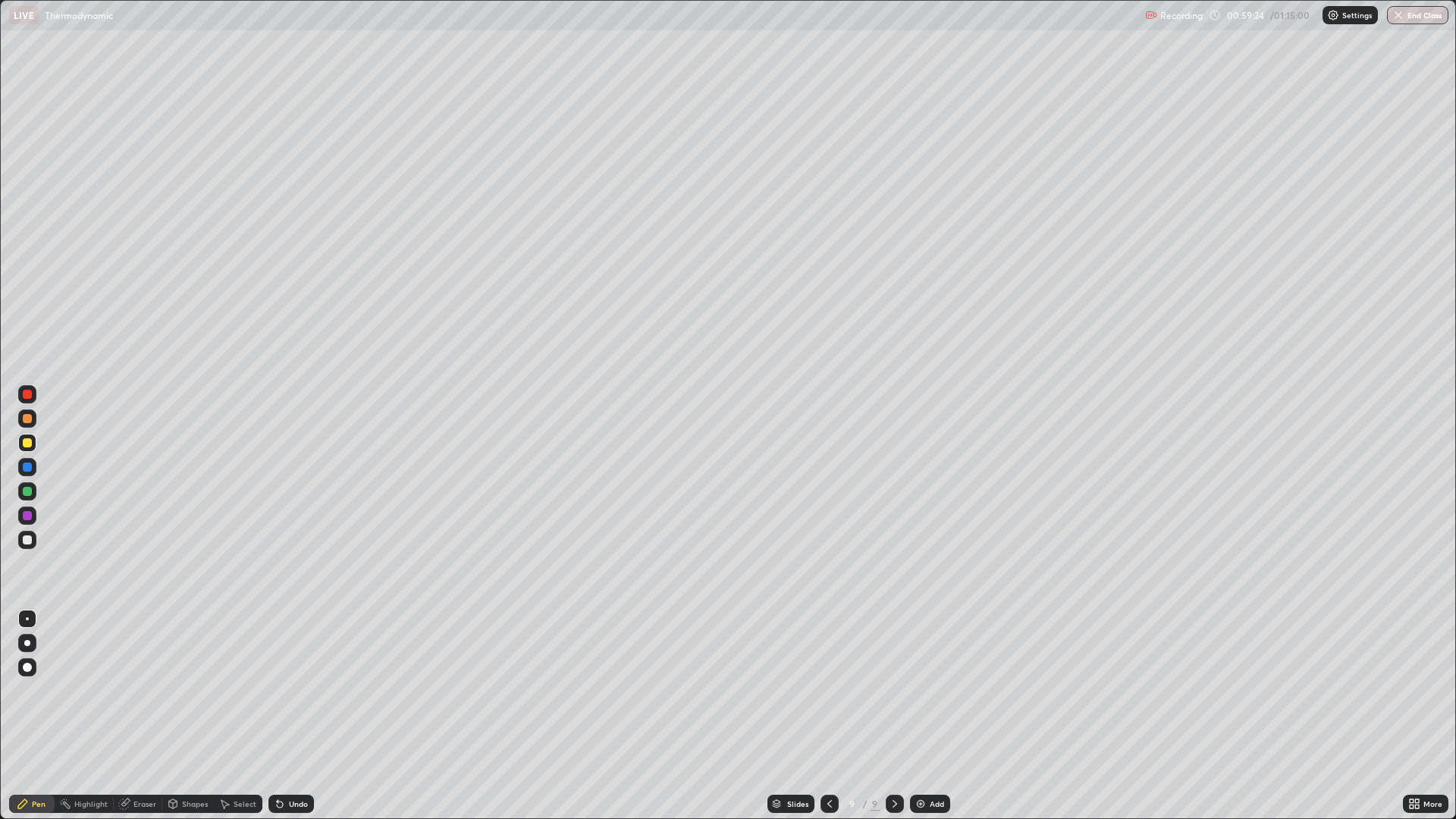
click at [828, 716] on icon at bounding box center [829, 804] width 12 height 12
click at [931, 716] on div "Add" at bounding box center [936, 804] width 15 height 8
click at [1392, 21] on img "button" at bounding box center [1398, 15] width 12 height 12
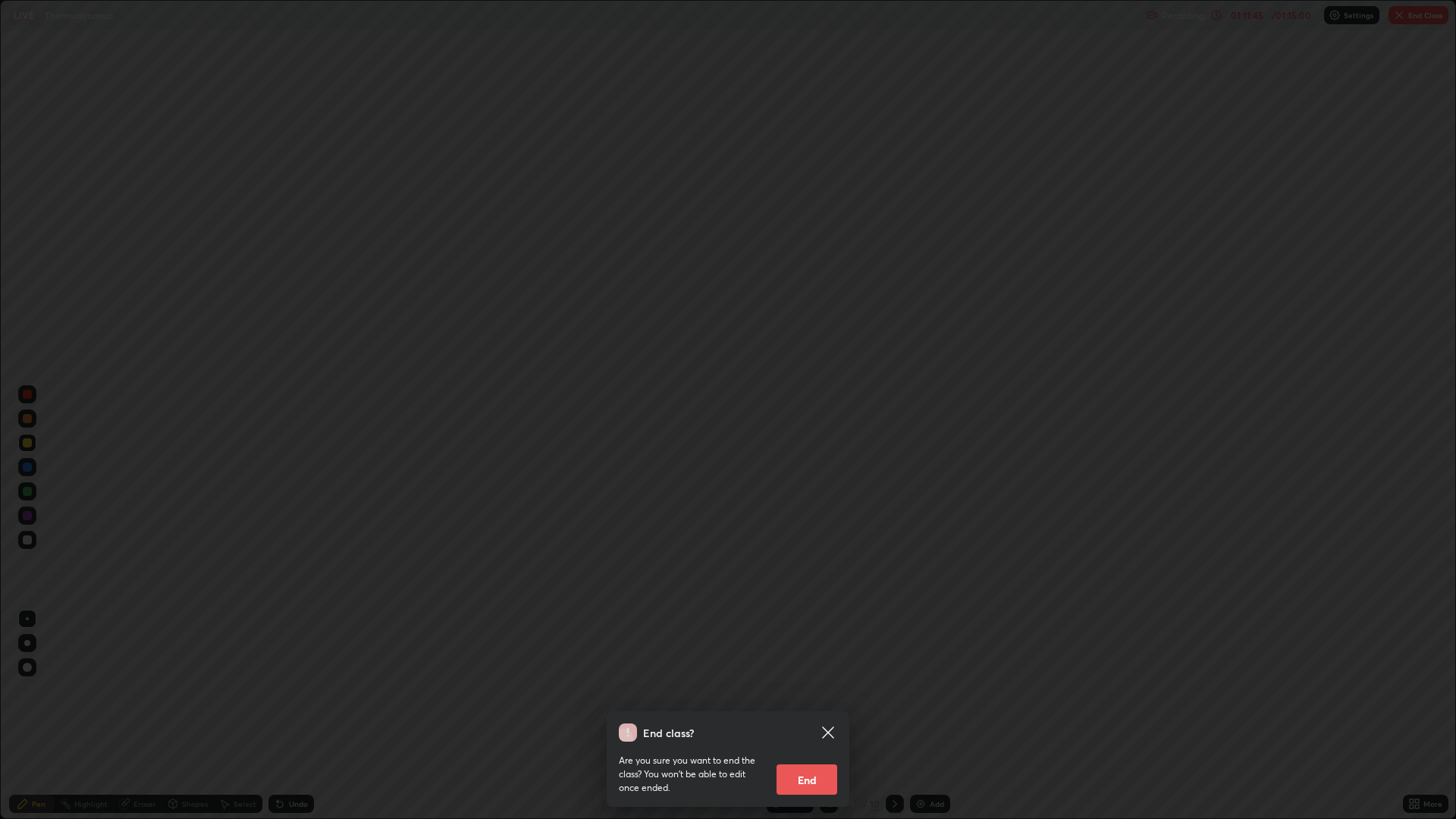
click at [811, 716] on button "End" at bounding box center [807, 779] width 61 height 30
